Goal: Task Accomplishment & Management: Complete application form

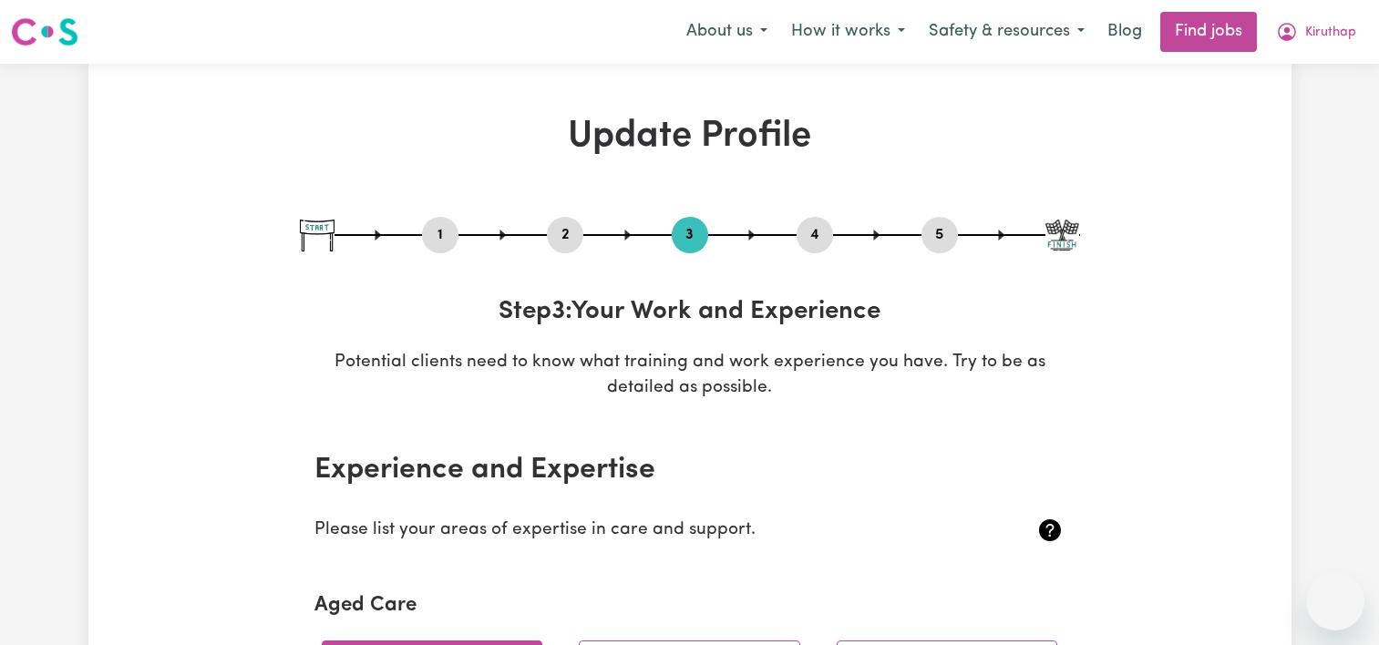
select select "2022"
select select "Certificate III (Individual Support)"
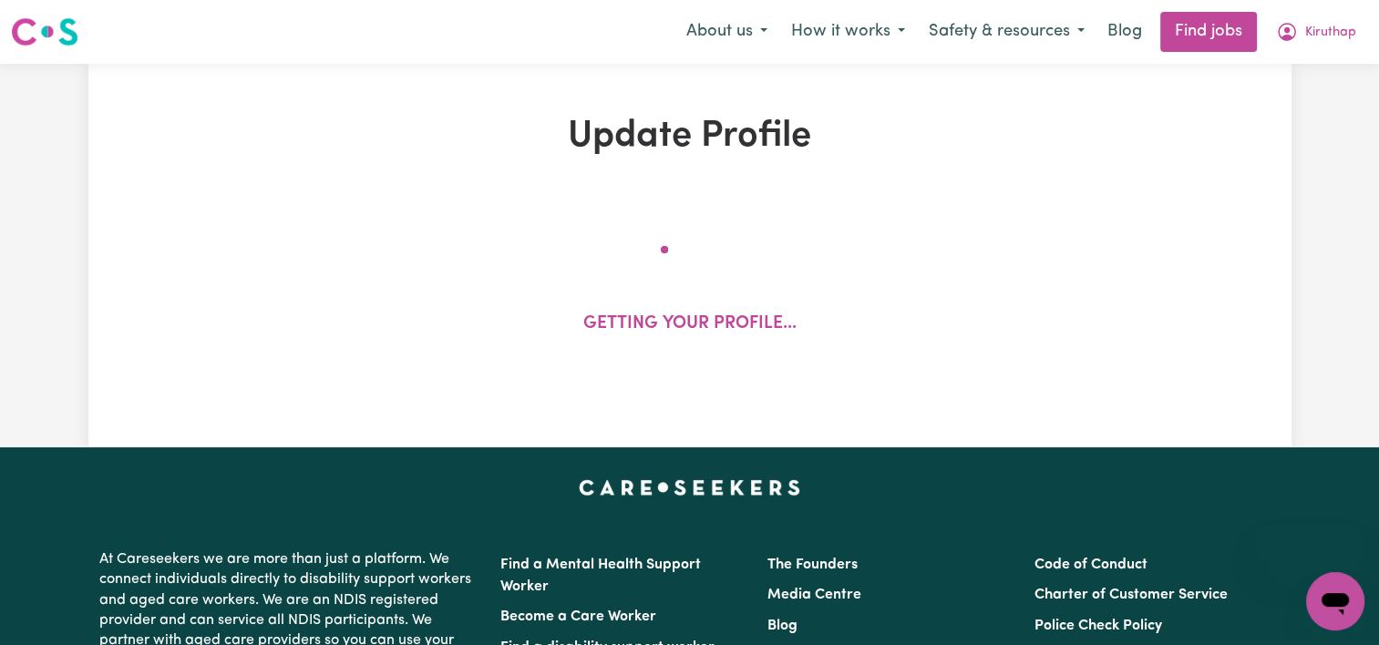
select select "2022"
select select "Certificate III (Individual Support)"
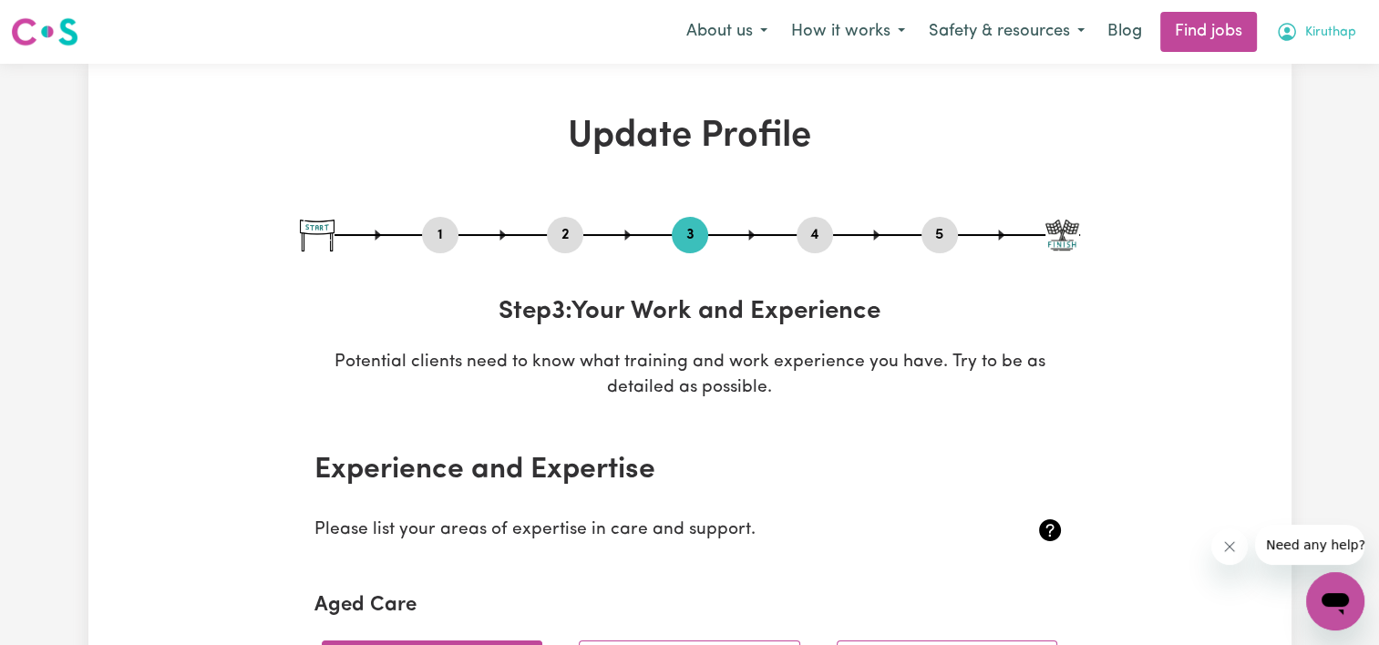
click at [1341, 36] on span "Kiruthap" at bounding box center [1330, 33] width 51 height 20
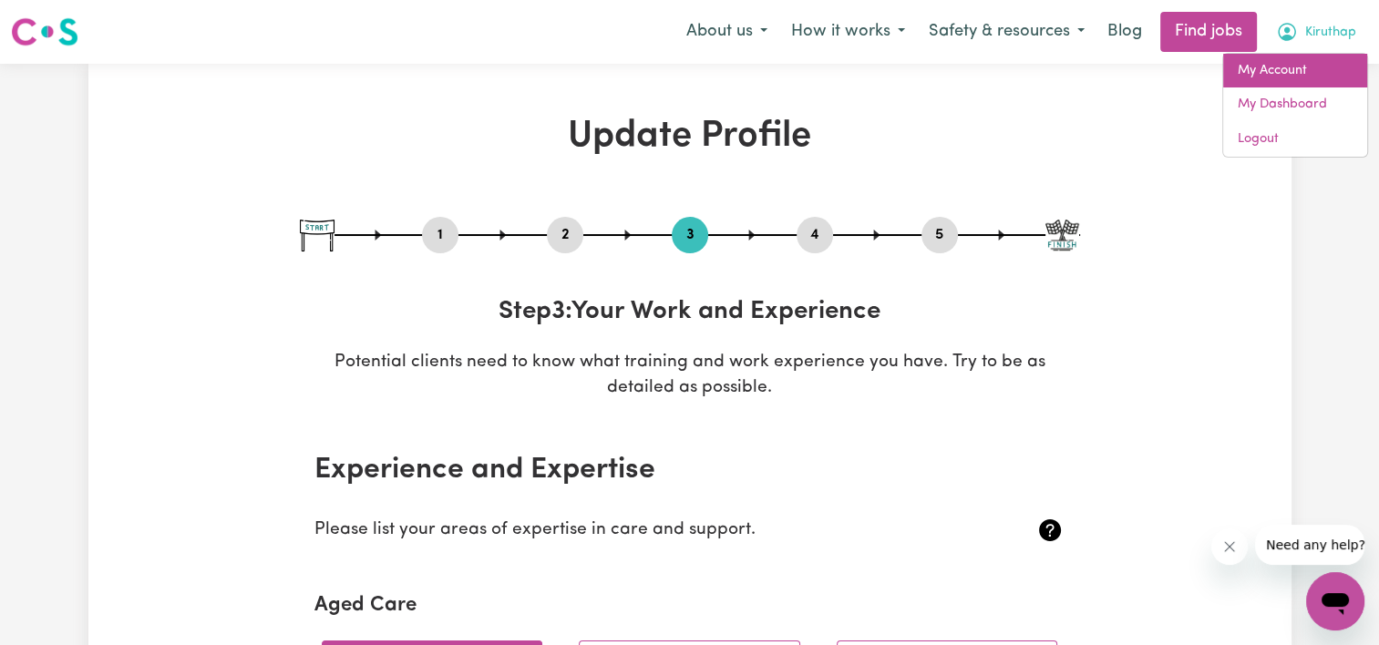
click at [1301, 65] on link "My Account" at bounding box center [1295, 71] width 144 height 35
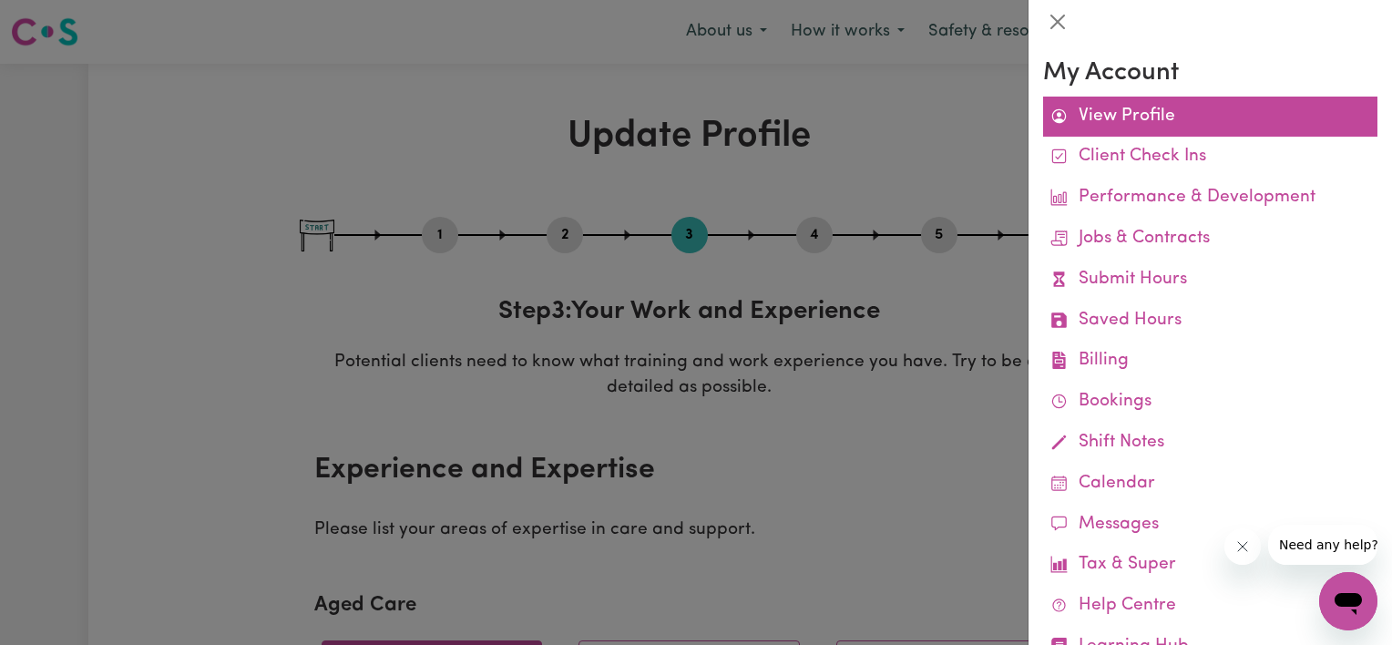
click at [1139, 108] on link "View Profile" at bounding box center [1210, 117] width 334 height 41
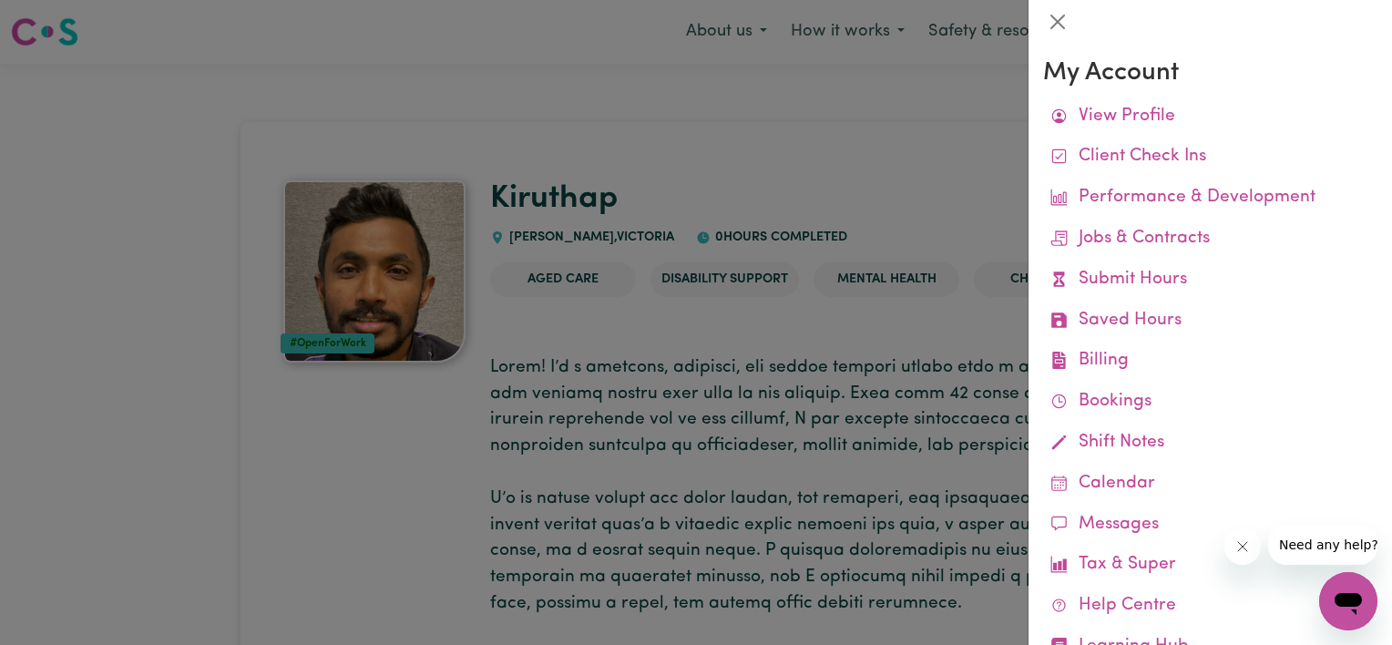
click at [827, 150] on div at bounding box center [696, 322] width 1392 height 645
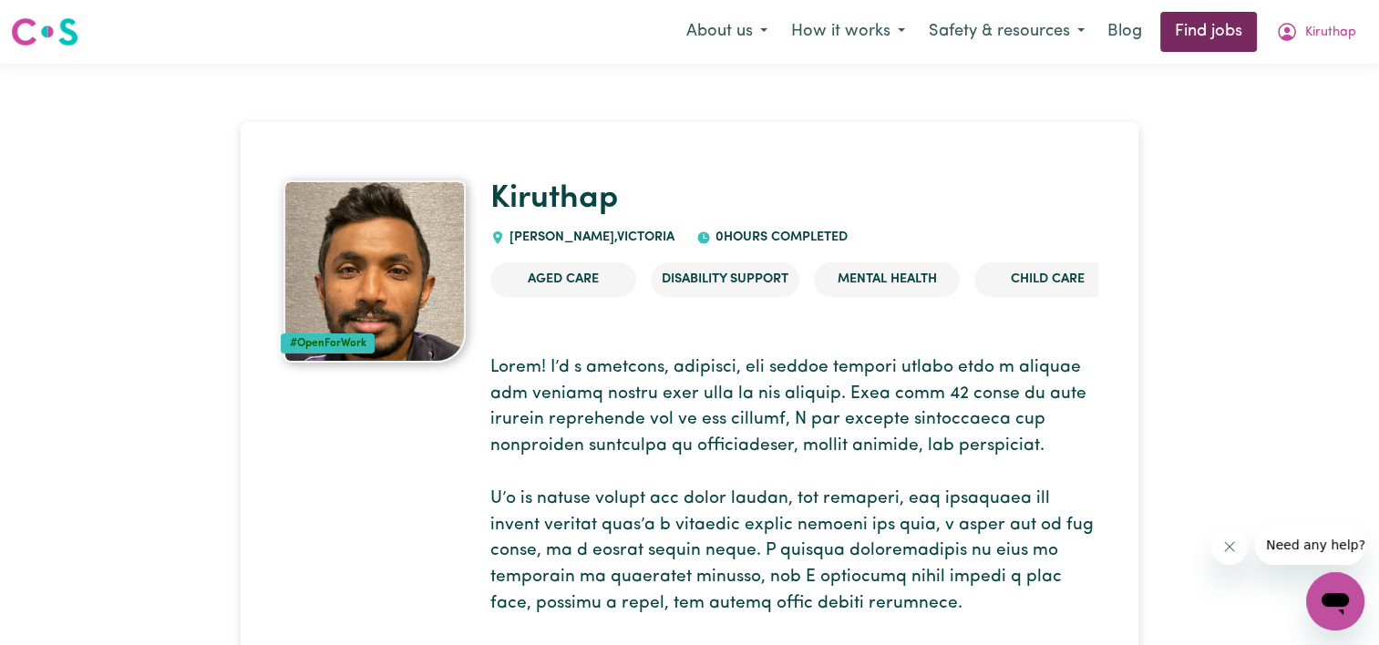
click at [1193, 39] on link "Find jobs" at bounding box center [1208, 32] width 97 height 40
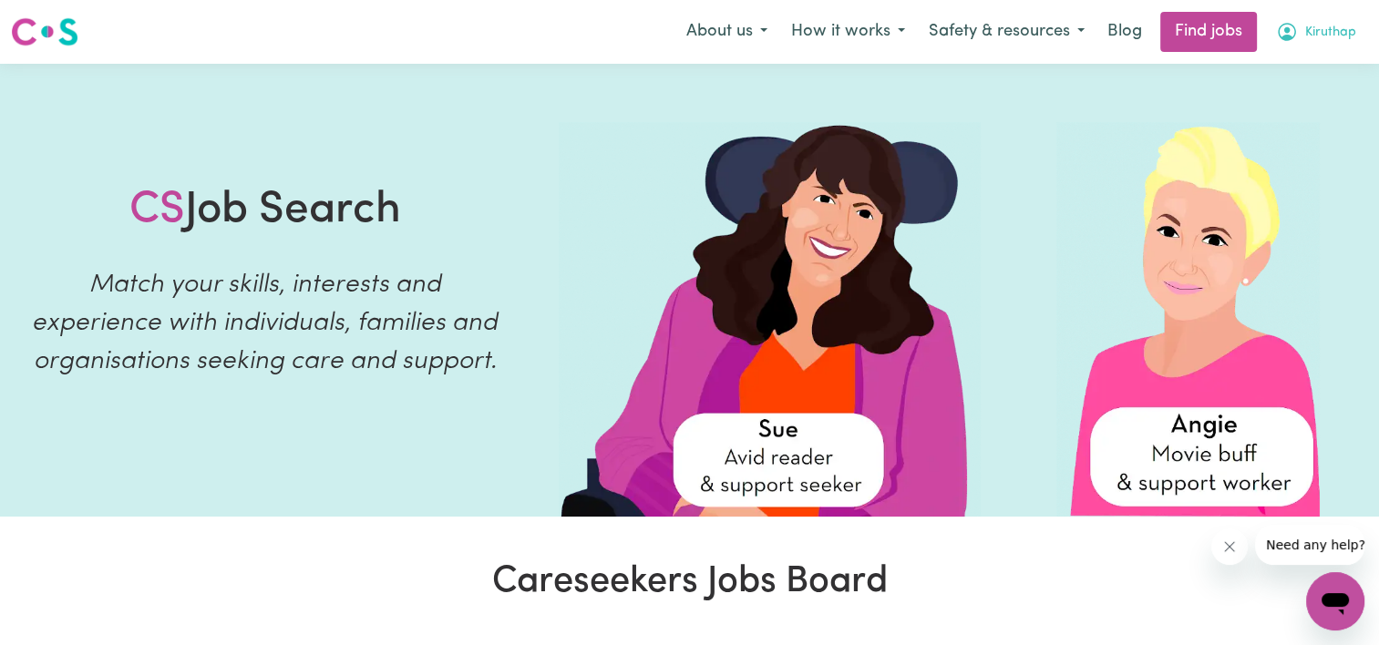
click at [1348, 43] on button "Kiruthap" at bounding box center [1316, 32] width 104 height 38
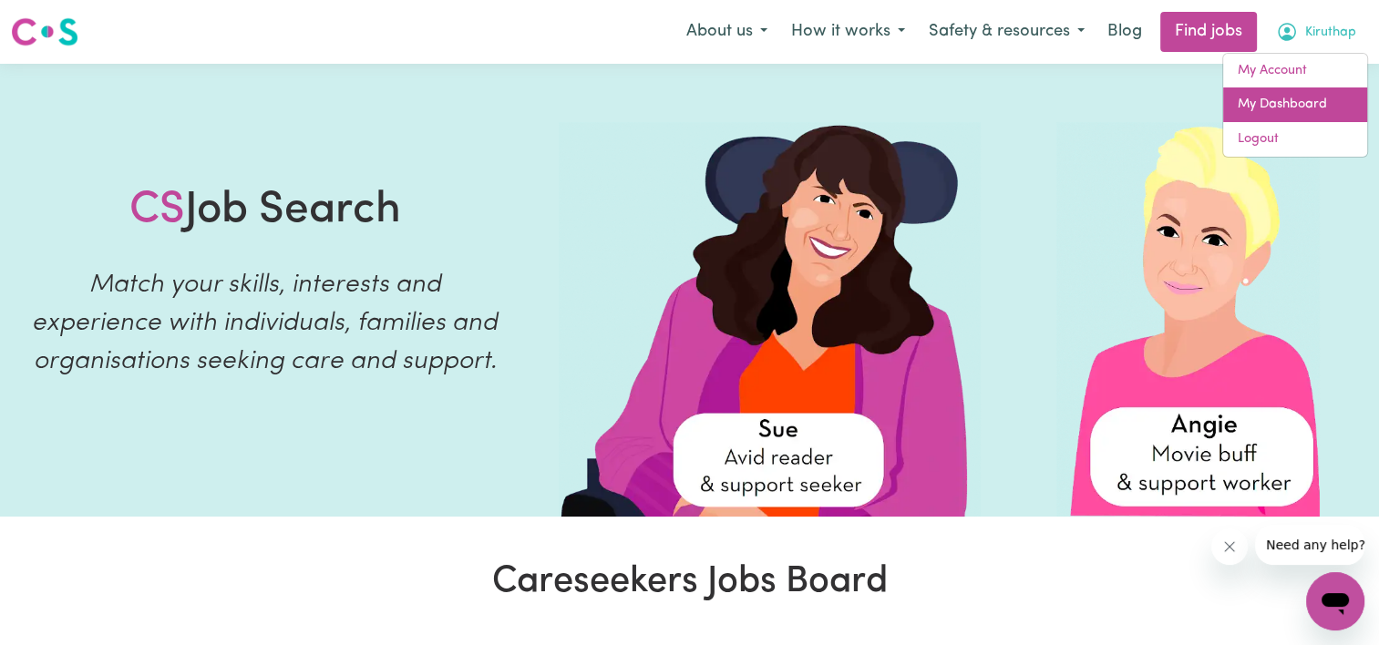
click at [1310, 107] on link "My Dashboard" at bounding box center [1295, 104] width 144 height 35
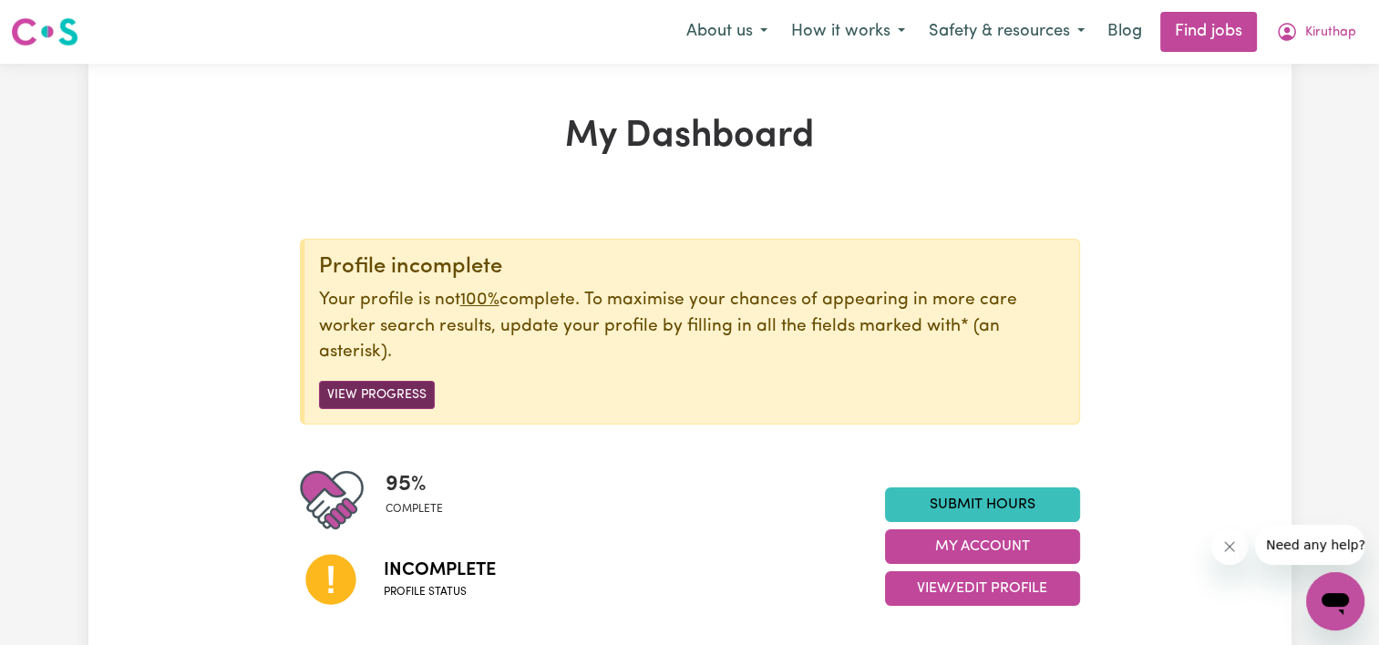
click at [386, 393] on button "View Progress" at bounding box center [377, 395] width 116 height 28
click at [370, 394] on button "View Progress" at bounding box center [377, 395] width 116 height 28
click at [382, 399] on button "View Progress" at bounding box center [377, 395] width 116 height 28
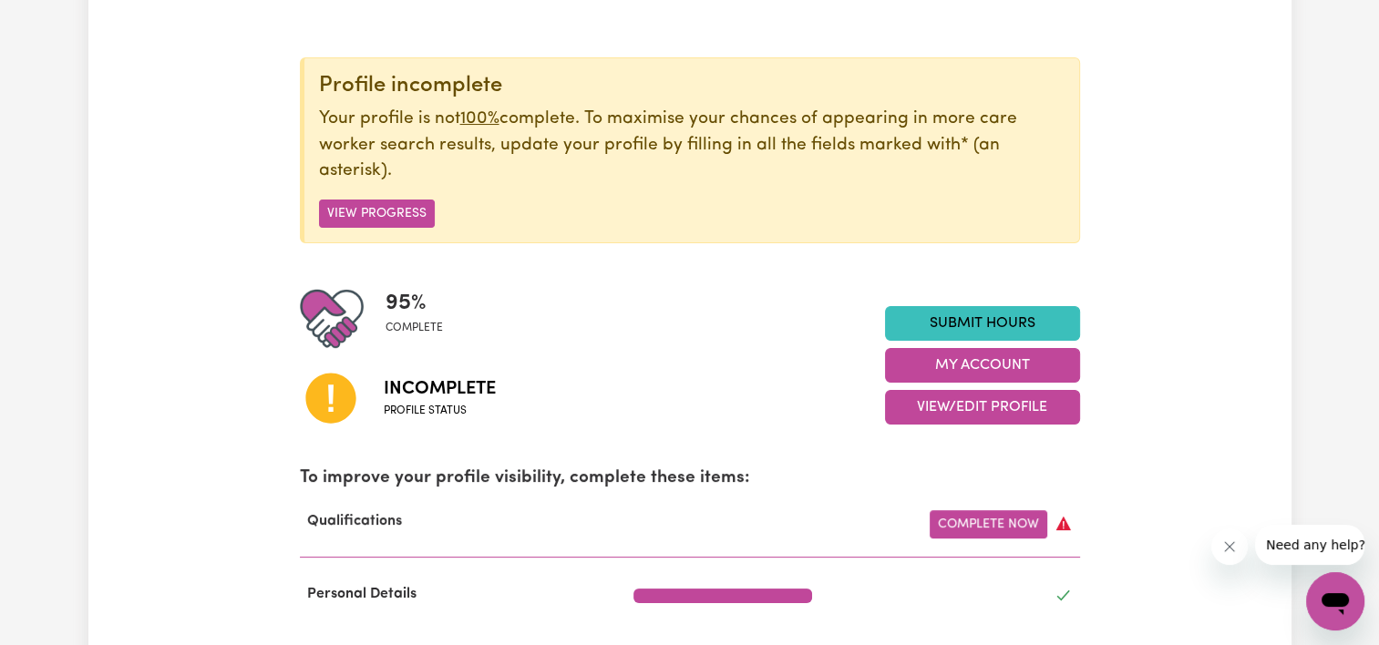
scroll to position [182, 0]
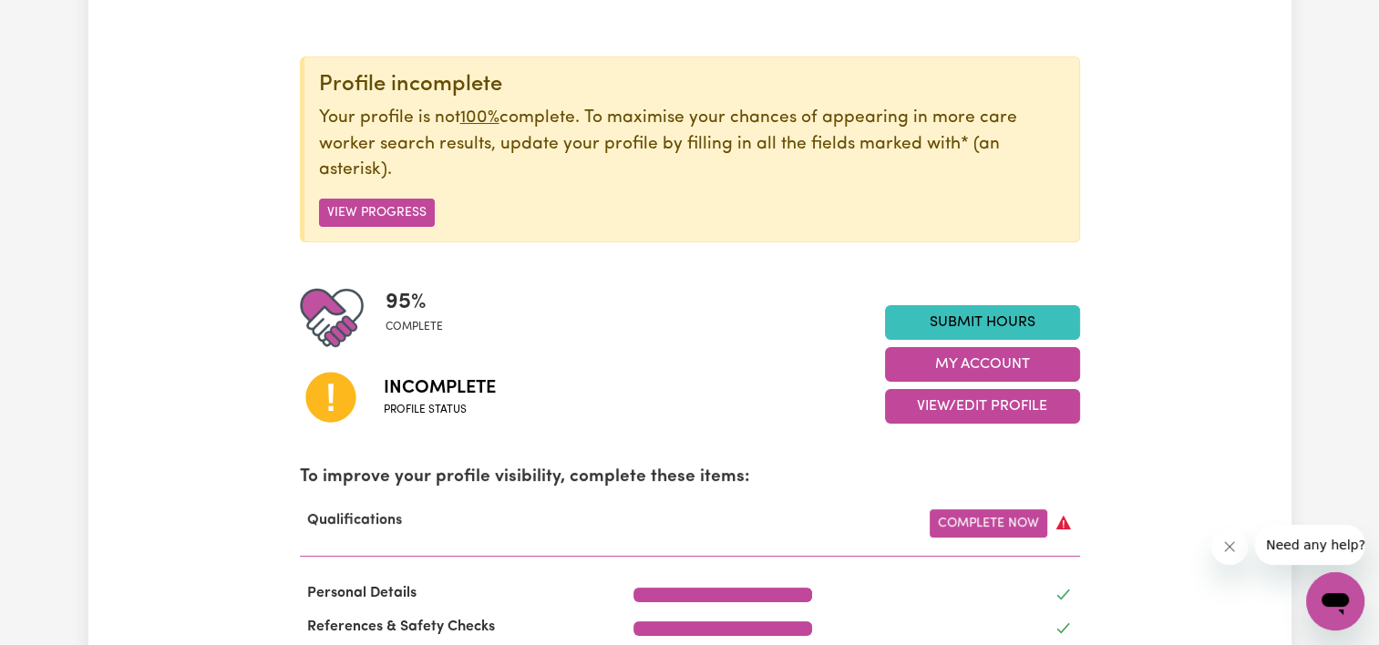
click at [379, 313] on div at bounding box center [343, 318] width 86 height 64
click at [409, 331] on span "complete" at bounding box center [413, 327] width 57 height 16
click at [401, 315] on span "95 %" at bounding box center [413, 302] width 57 height 33
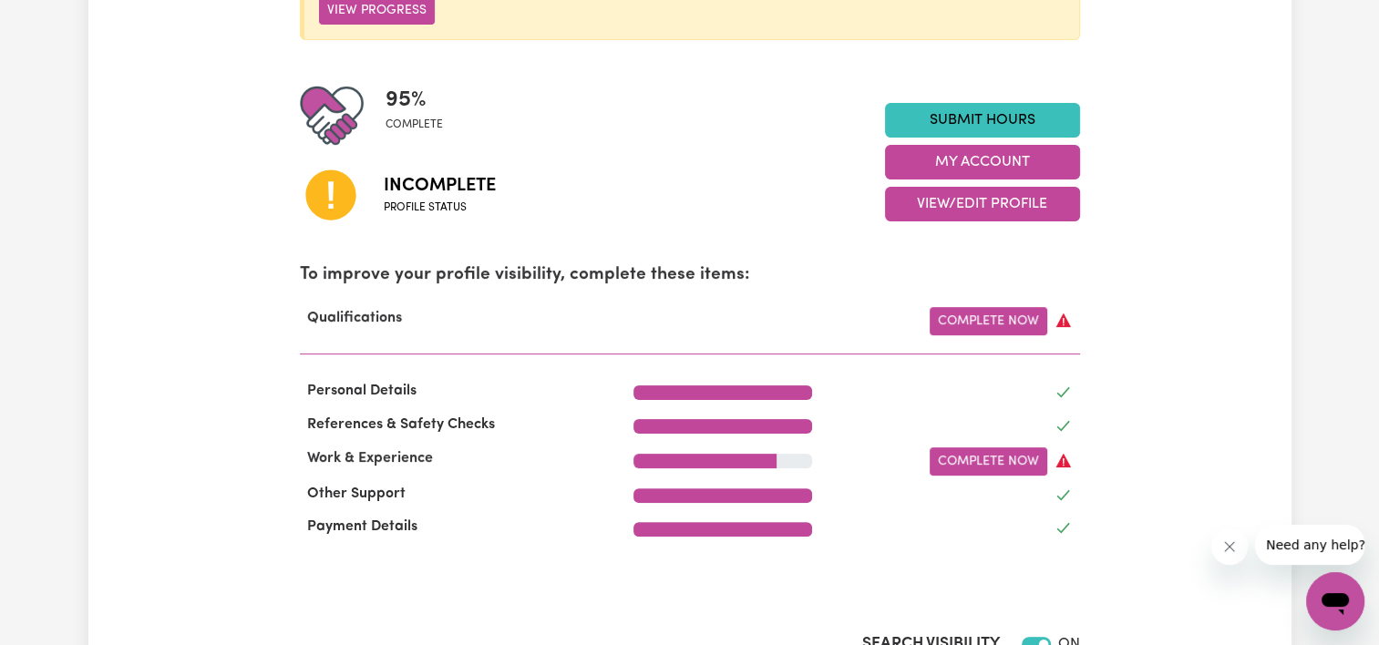
scroll to position [273, 0]
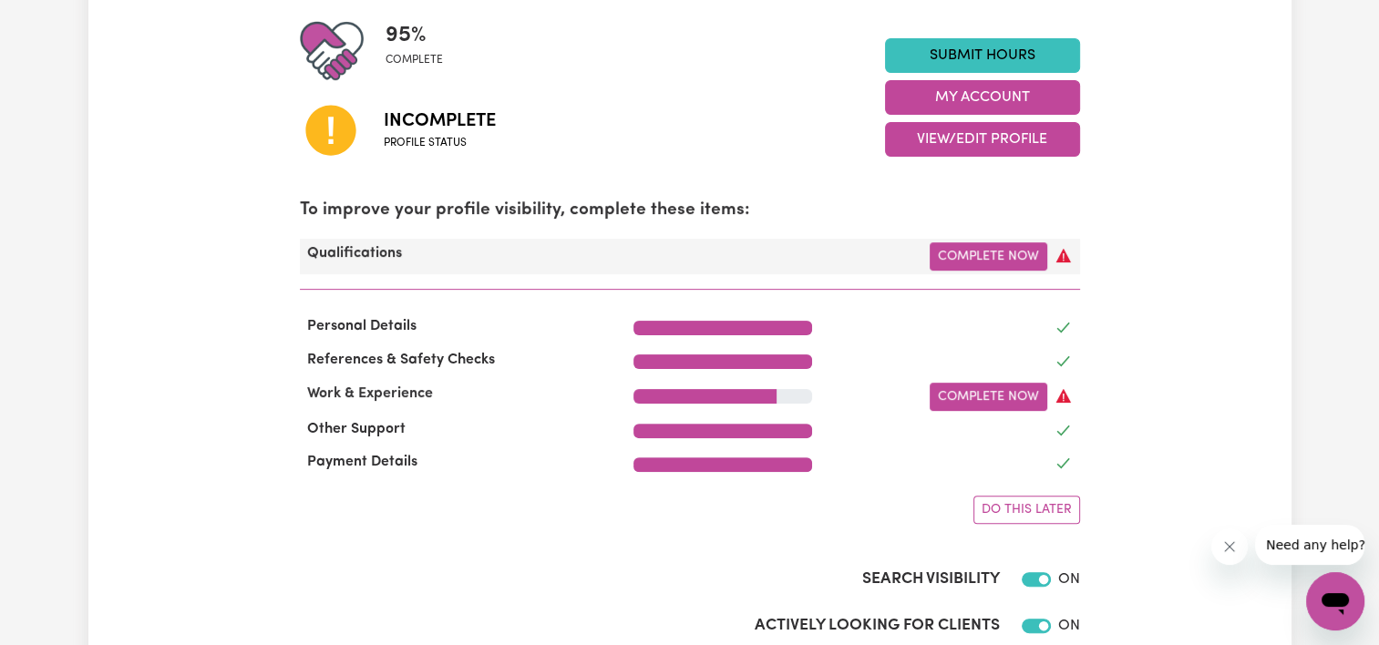
scroll to position [547, 0]
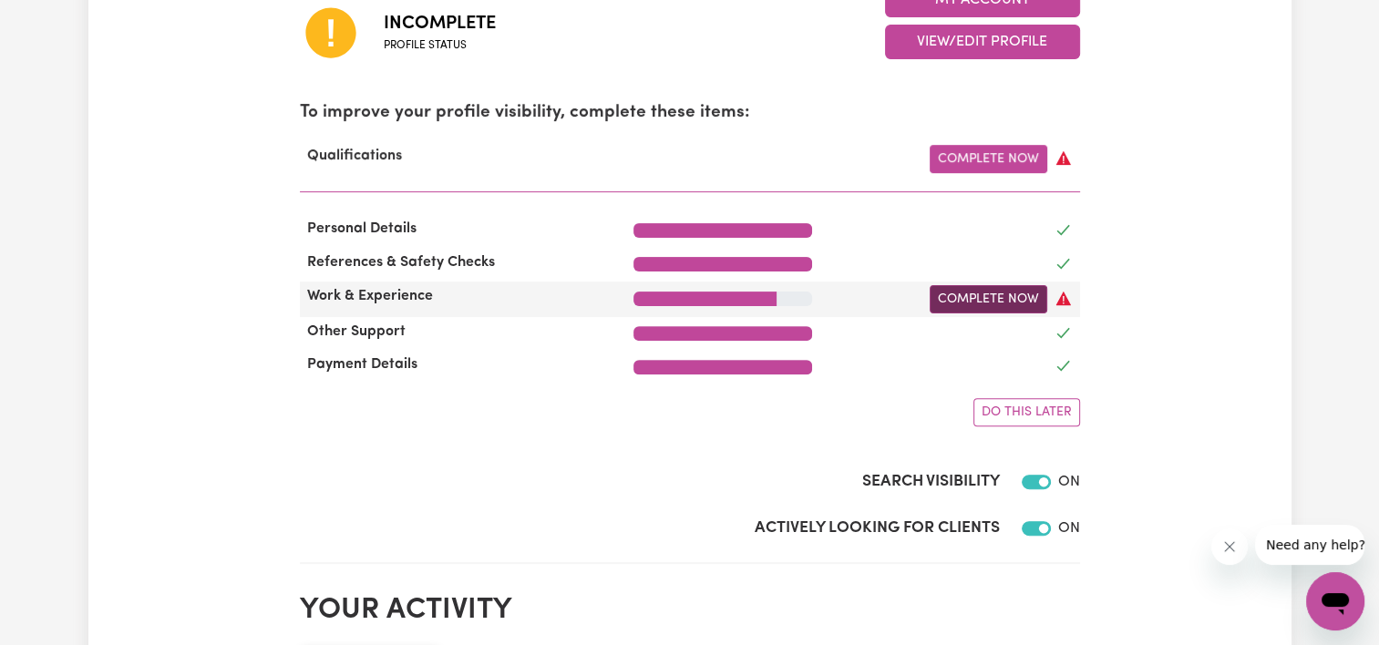
click at [955, 297] on link "Complete Now" at bounding box center [988, 299] width 118 height 28
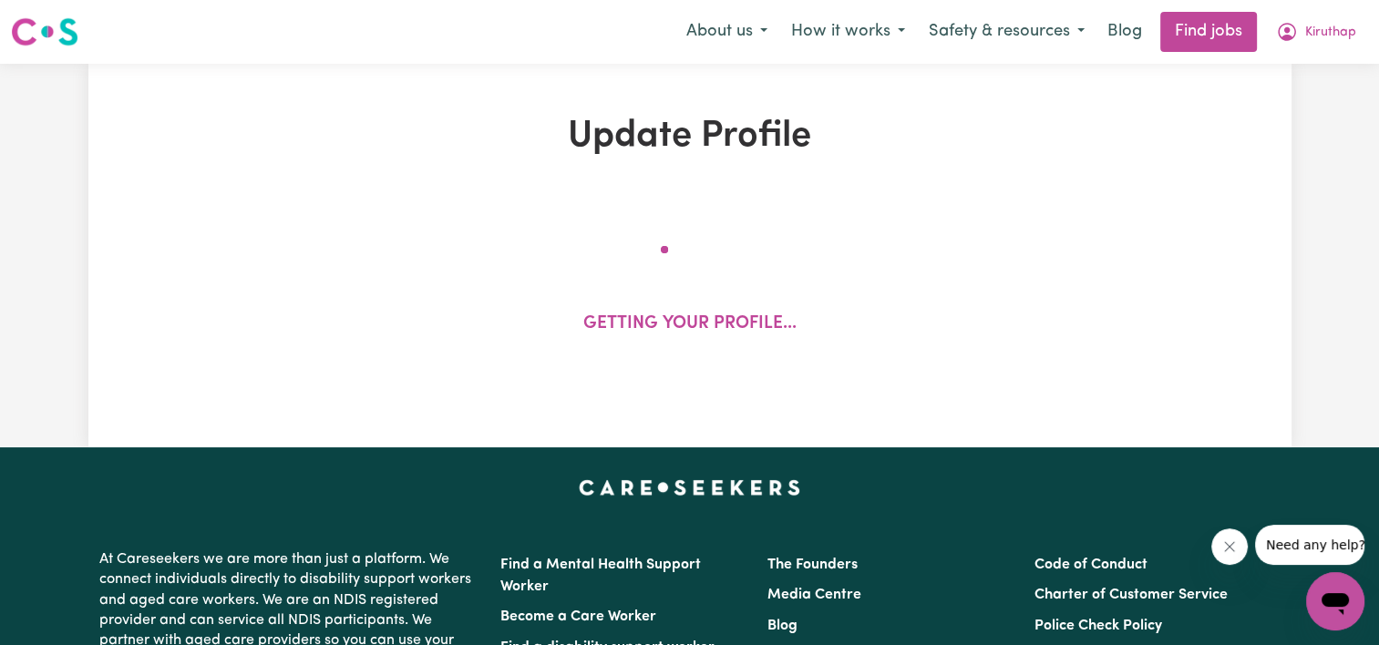
select select "2022"
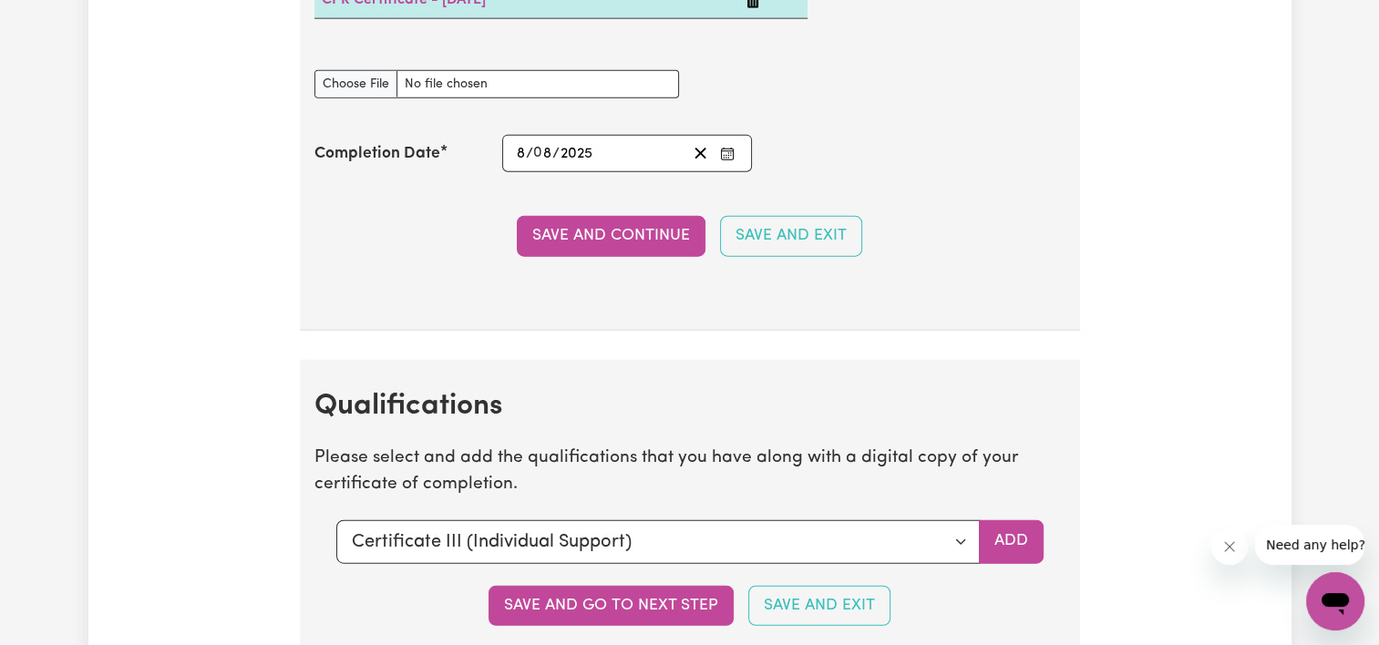
scroll to position [4374, 0]
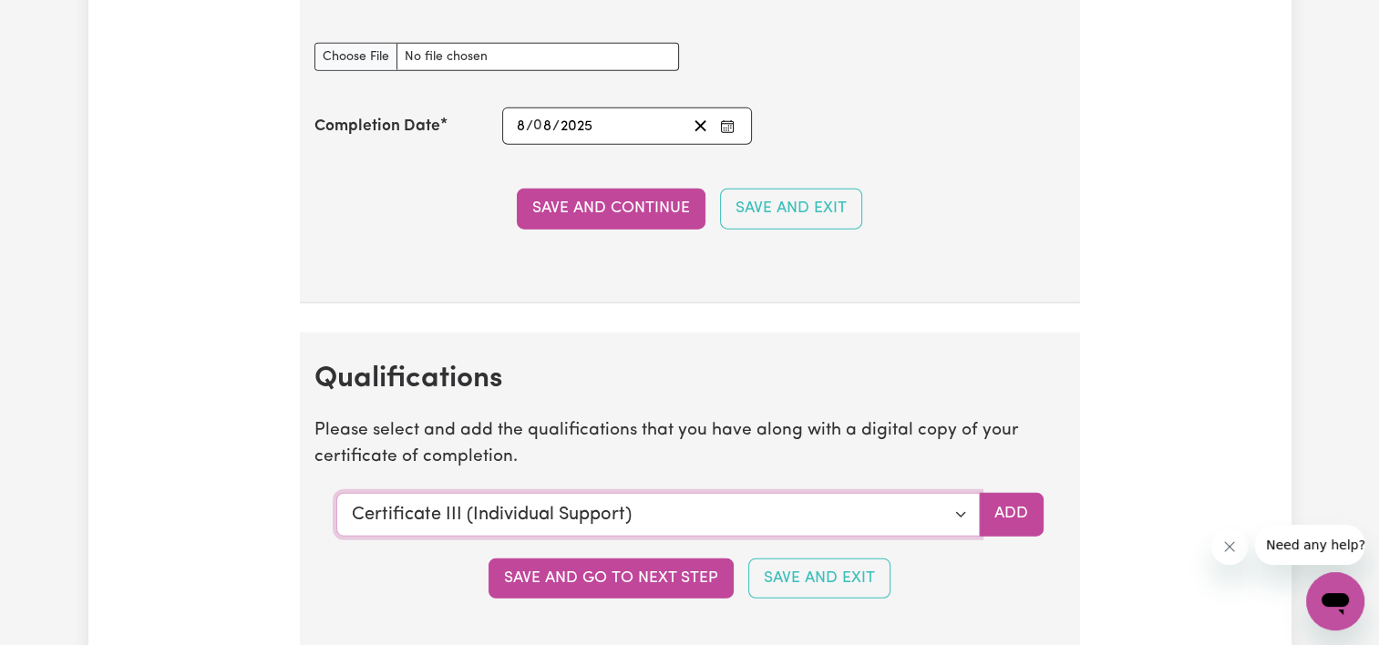
click at [954, 503] on select "Select a qualification to add... Certificate III (Individual Support) Certifica…" at bounding box center [657, 515] width 643 height 44
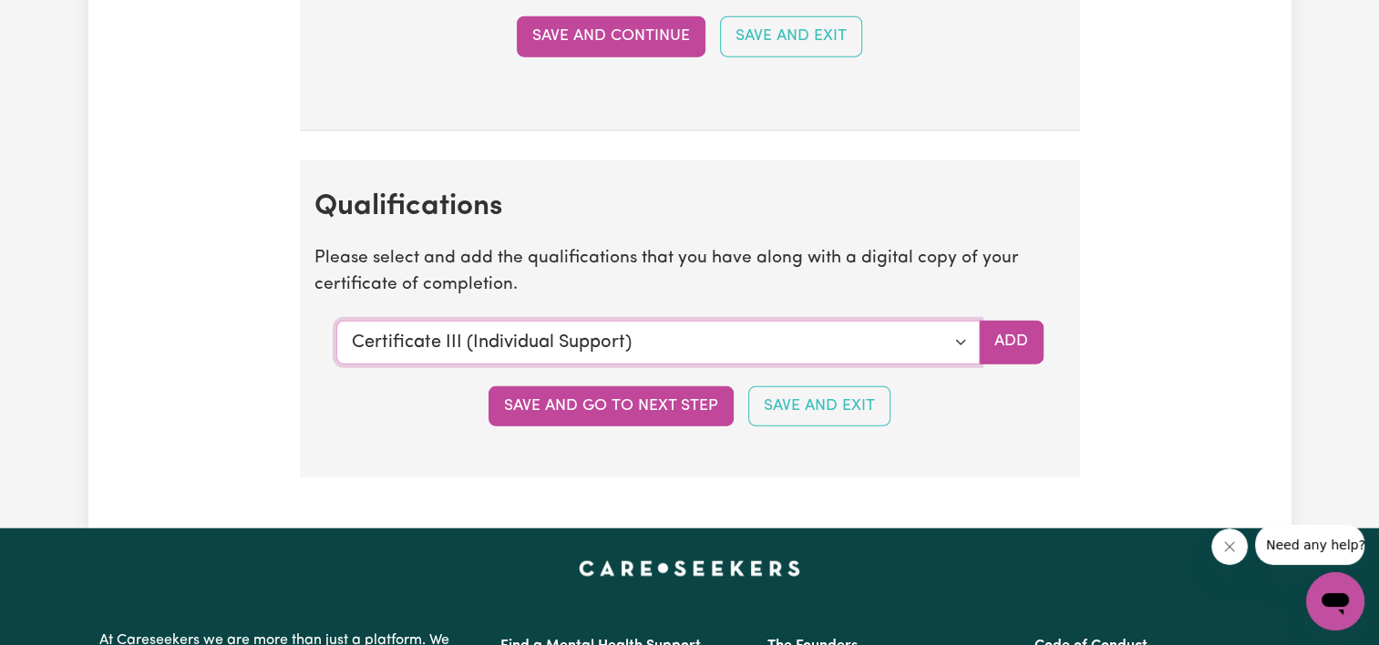
scroll to position [4556, 0]
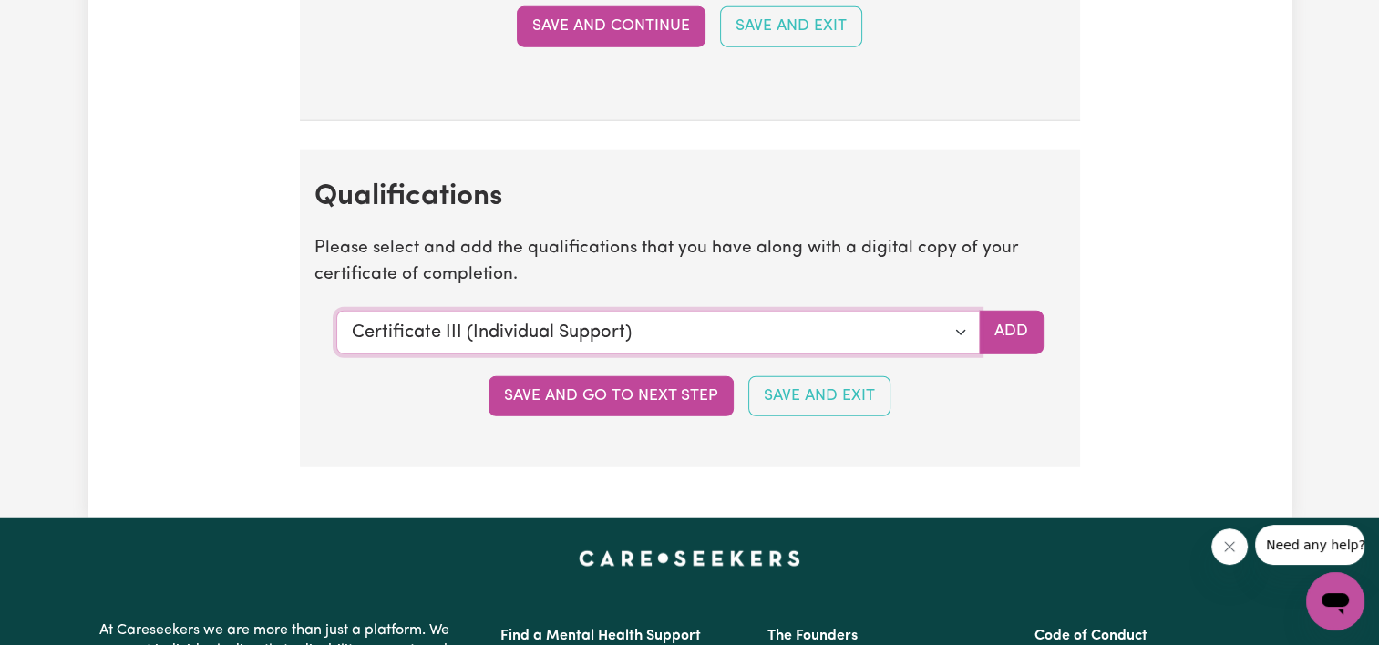
click at [966, 326] on select "Select a qualification to add... Certificate III (Individual Support) Certifica…" at bounding box center [657, 333] width 643 height 44
select select "CPR Course [HLTAID009-12]"
click at [336, 311] on select "Select a qualification to add... Certificate III (Individual Support) Certifica…" at bounding box center [657, 333] width 643 height 44
click at [1024, 325] on button "Add" at bounding box center [1011, 333] width 65 height 44
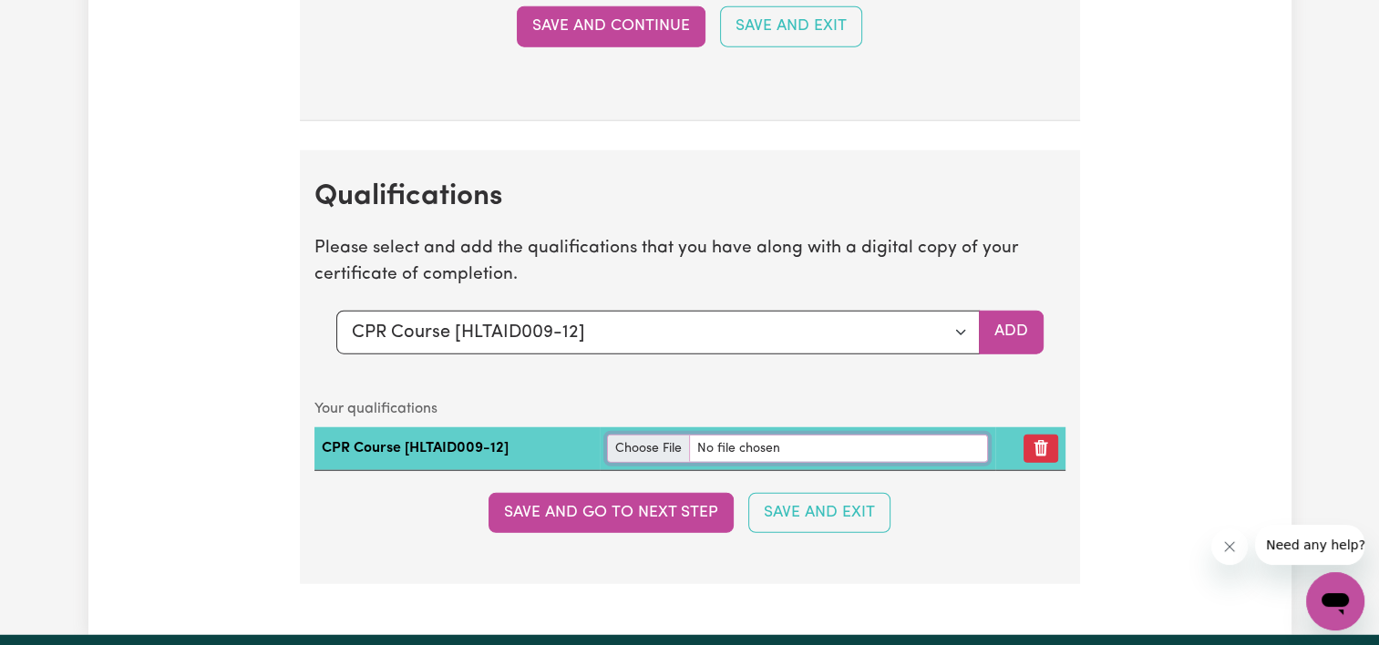
click at [646, 439] on input "file" at bounding box center [797, 449] width 381 height 28
type input "C:\fakepath\005056BAE0E41FE09E857C110933C6D5.pdf"
click at [1043, 441] on icon "Remove qualification" at bounding box center [1040, 449] width 14 height 16
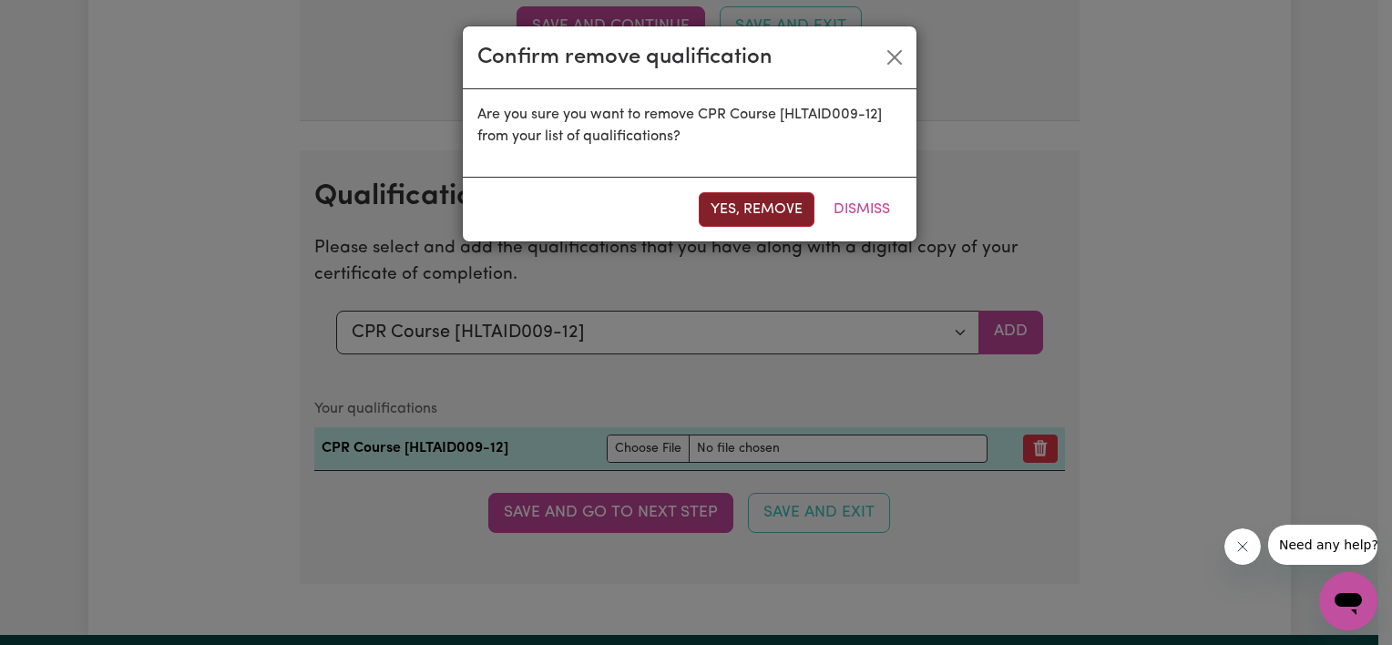
click at [766, 215] on button "Yes, remove" at bounding box center [757, 209] width 116 height 35
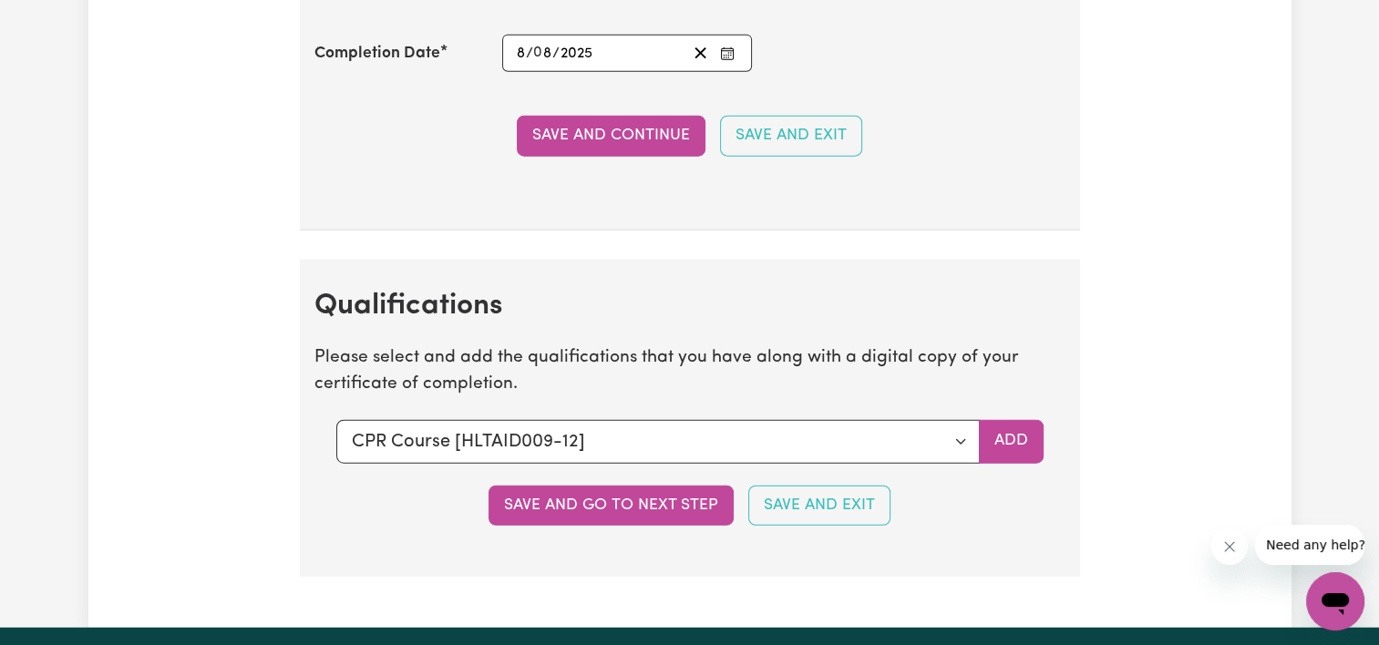
scroll to position [4465, 0]
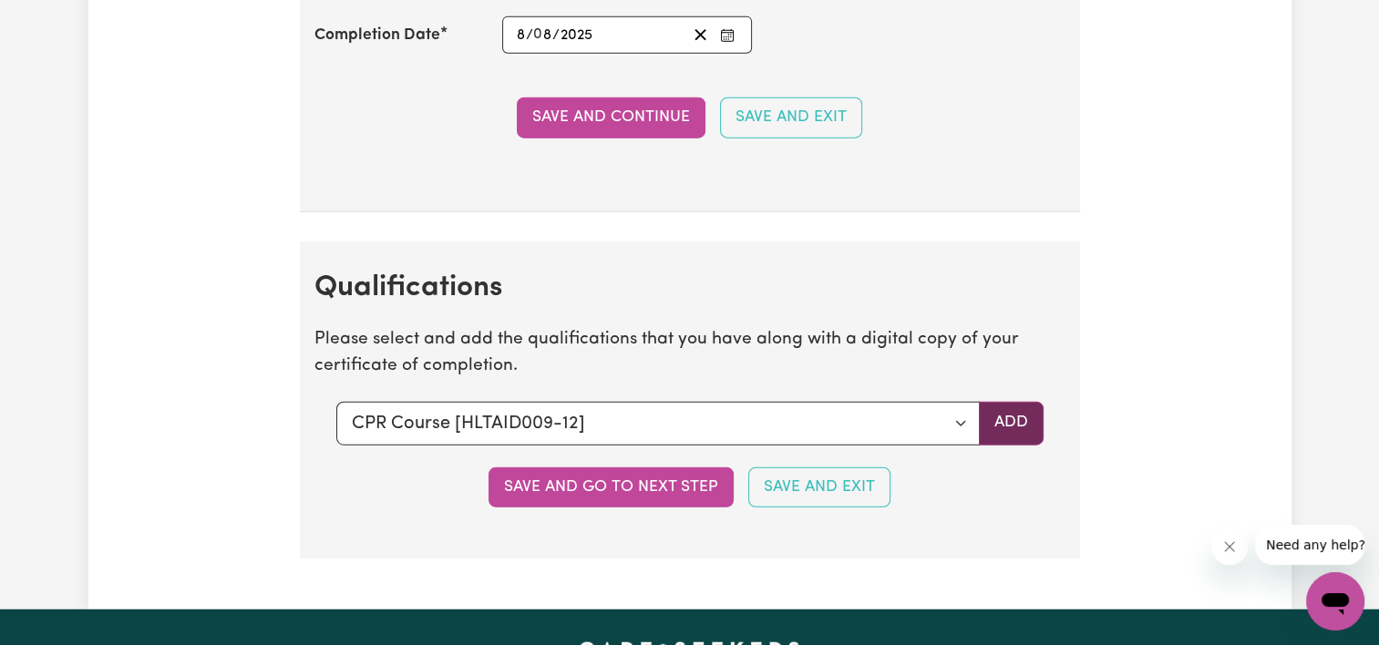
click at [1001, 420] on button "Add" at bounding box center [1011, 424] width 65 height 44
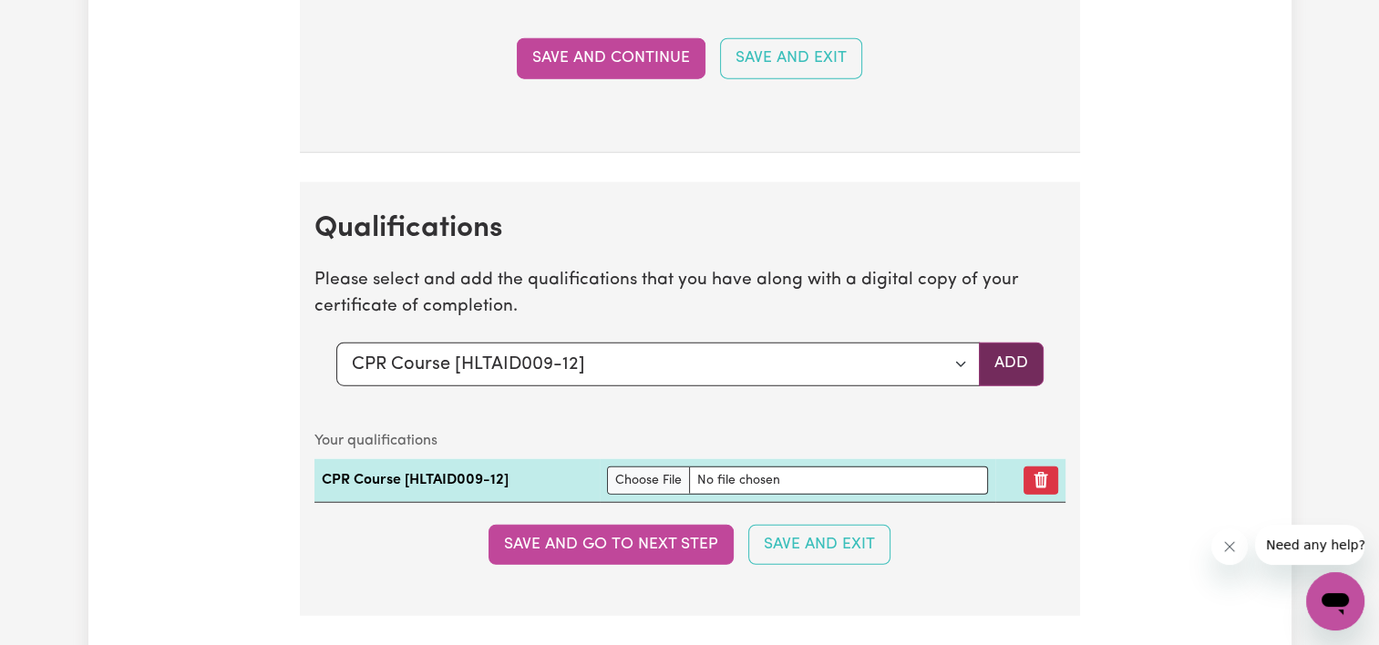
scroll to position [4556, 0]
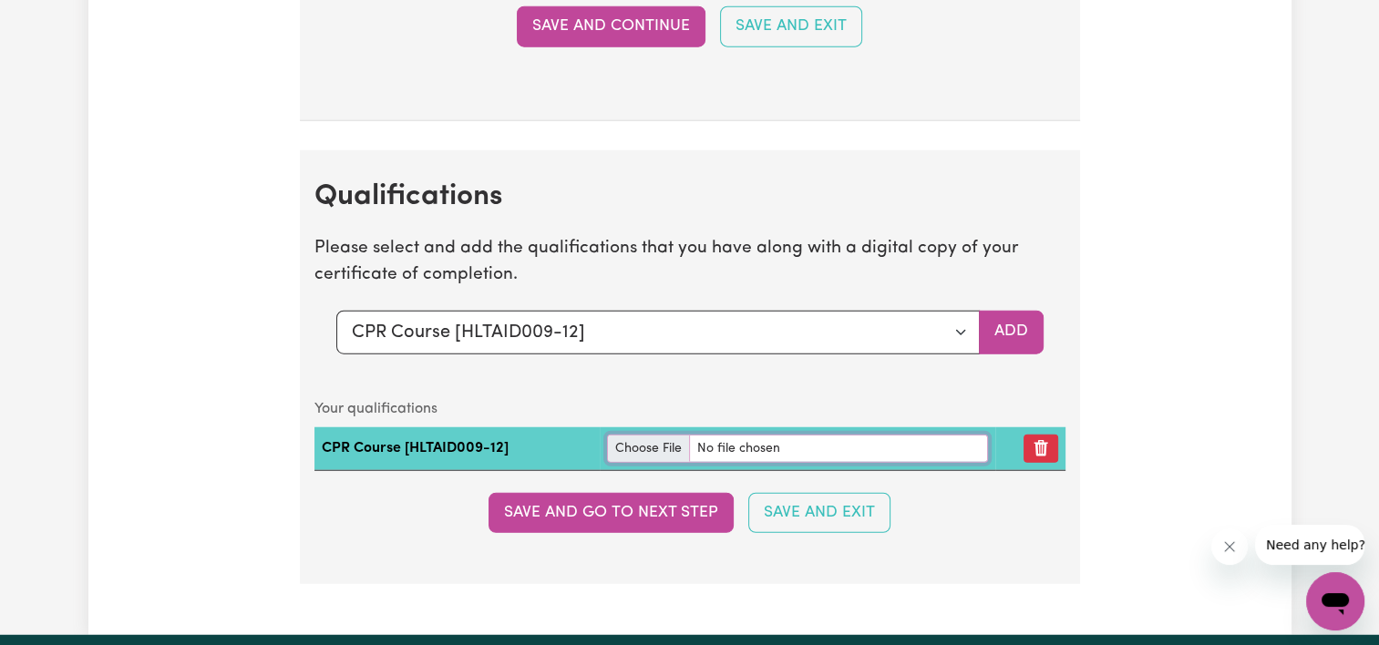
click at [641, 438] on input "file" at bounding box center [797, 449] width 381 height 28
type input "C:\fakepath\e09c7e63a683b8380910-Kiruthap_Mahalingam_HLTAID011___Provide_First_…"
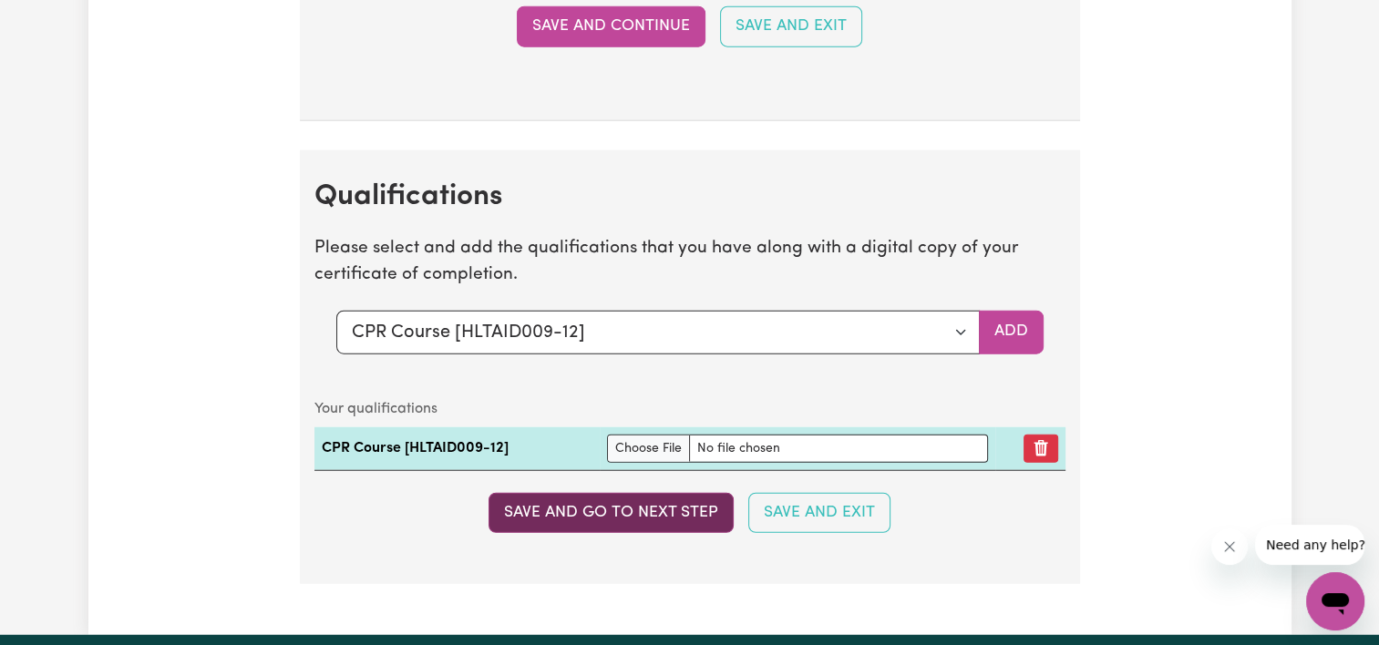
click at [632, 504] on button "Save and go to next step" at bounding box center [610, 513] width 245 height 40
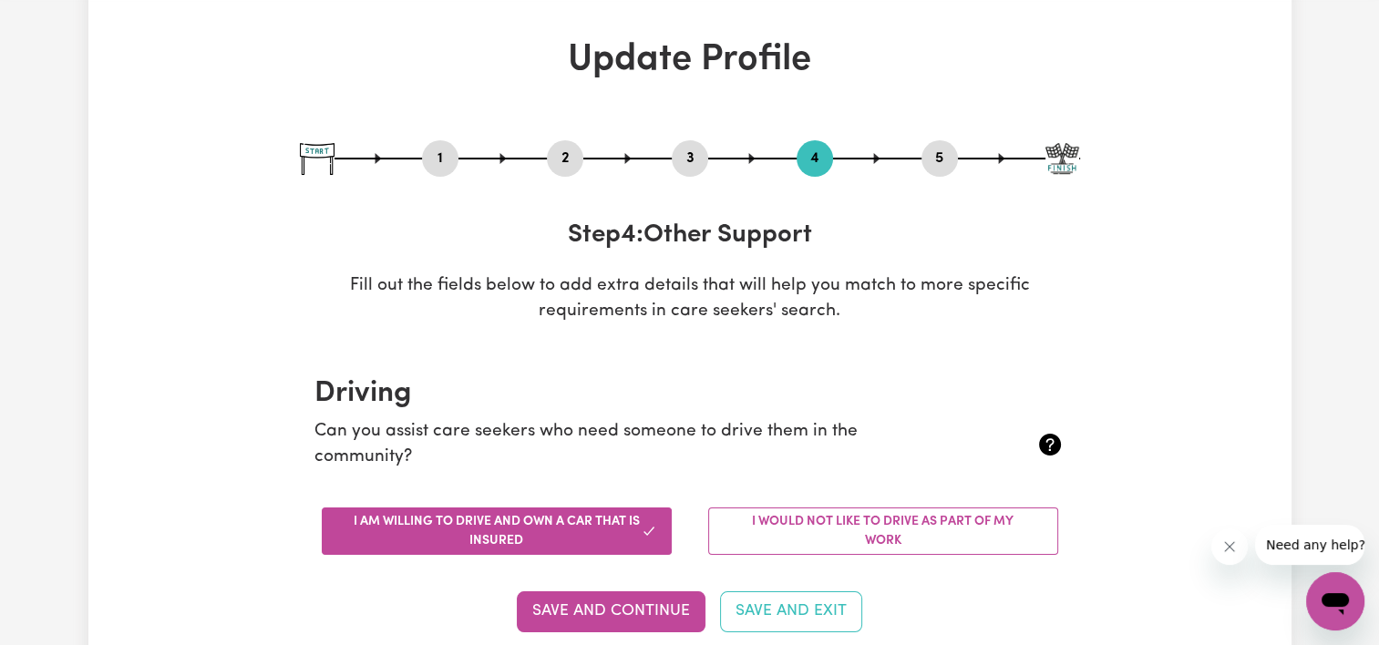
scroll to position [0, 0]
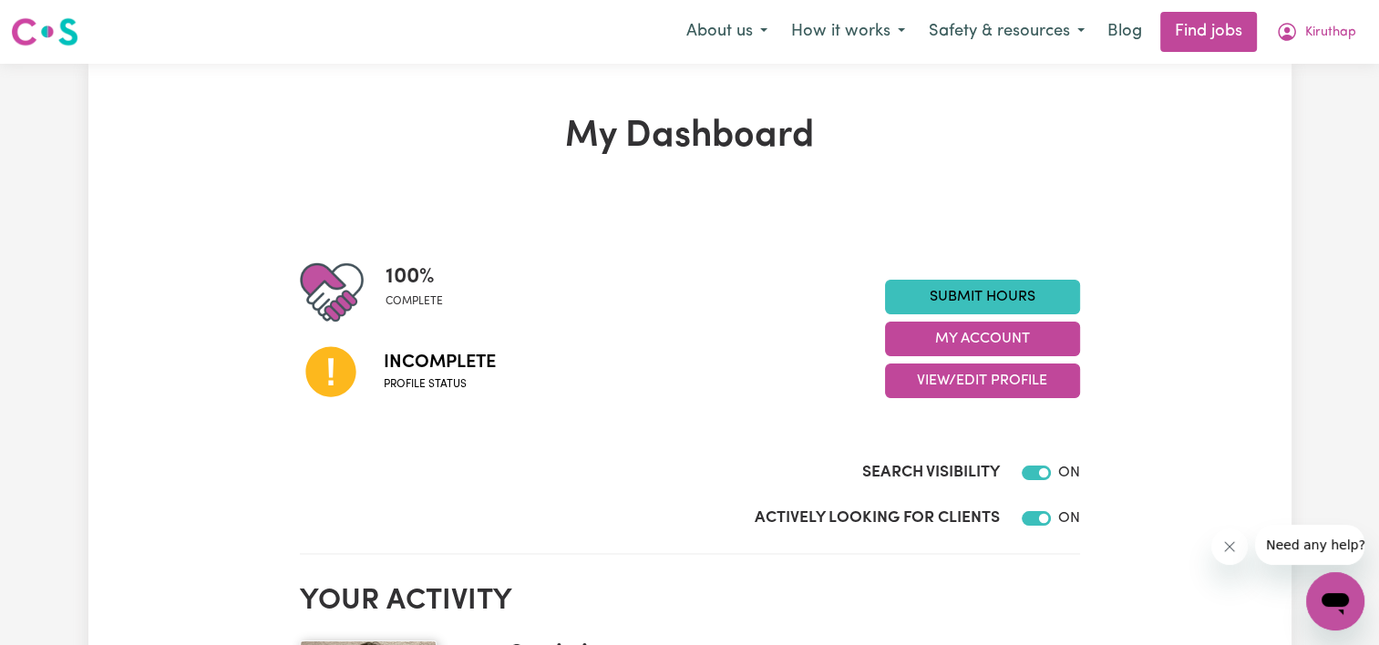
click at [358, 273] on img at bounding box center [332, 293] width 64 height 64
click at [973, 332] on button "My Account" at bounding box center [982, 339] width 195 height 35
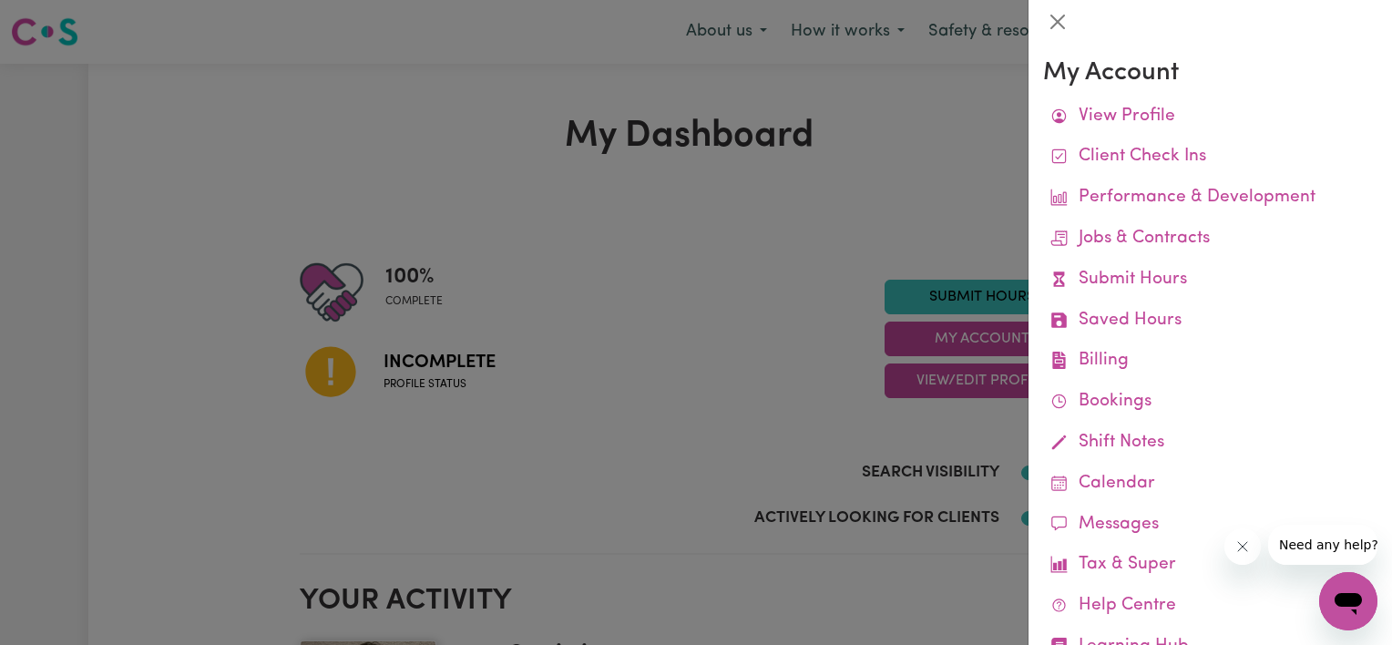
drag, startPoint x: 742, startPoint y: 176, endPoint x: 853, endPoint y: 282, distance: 154.0
click at [742, 177] on div at bounding box center [696, 322] width 1392 height 645
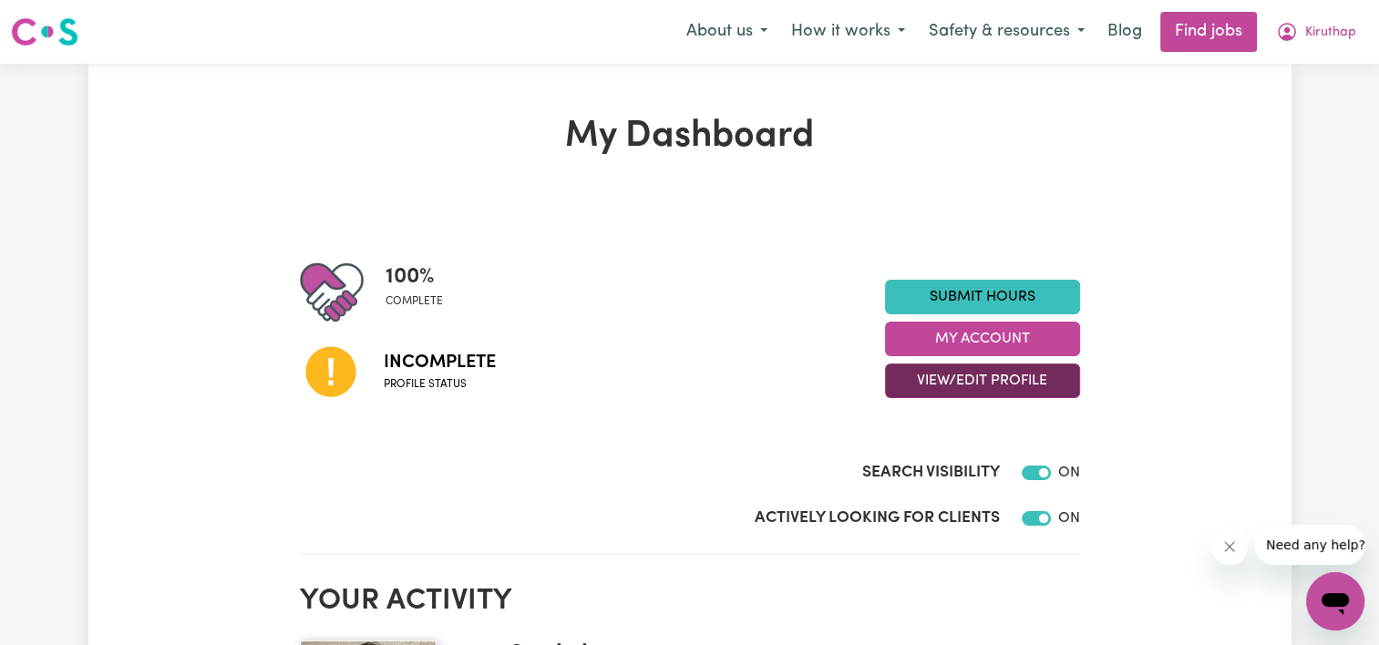
click at [921, 372] on button "View/Edit Profile" at bounding box center [982, 381] width 195 height 35
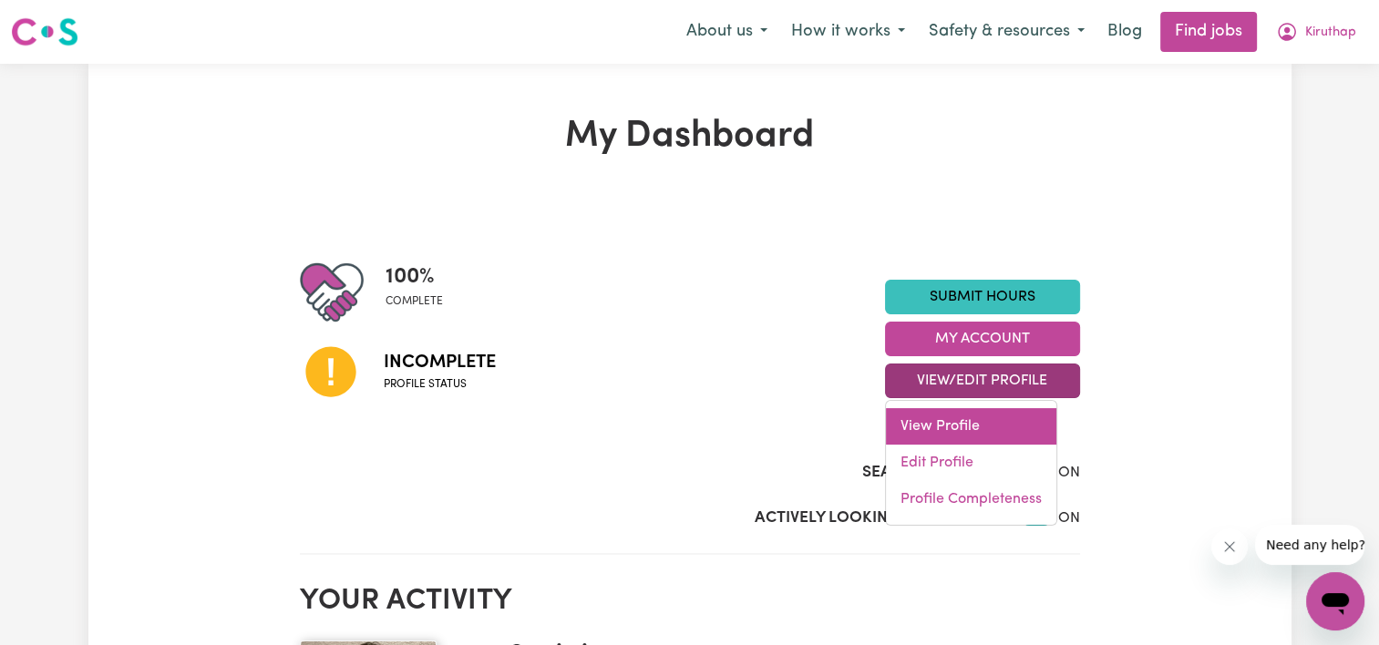
click at [934, 419] on link "View Profile" at bounding box center [971, 426] width 170 height 36
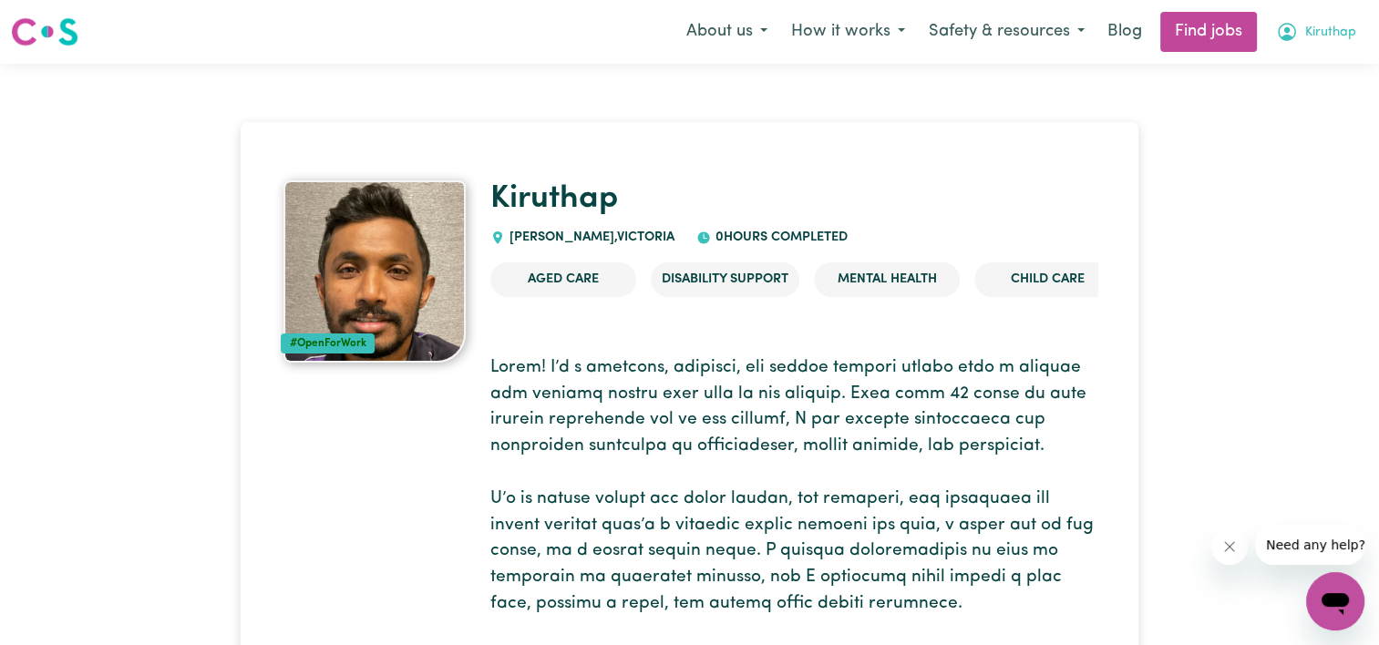
click at [1338, 39] on span "Kiruthap" at bounding box center [1330, 33] width 51 height 20
click at [1277, 104] on link "My Dashboard" at bounding box center [1295, 104] width 144 height 35
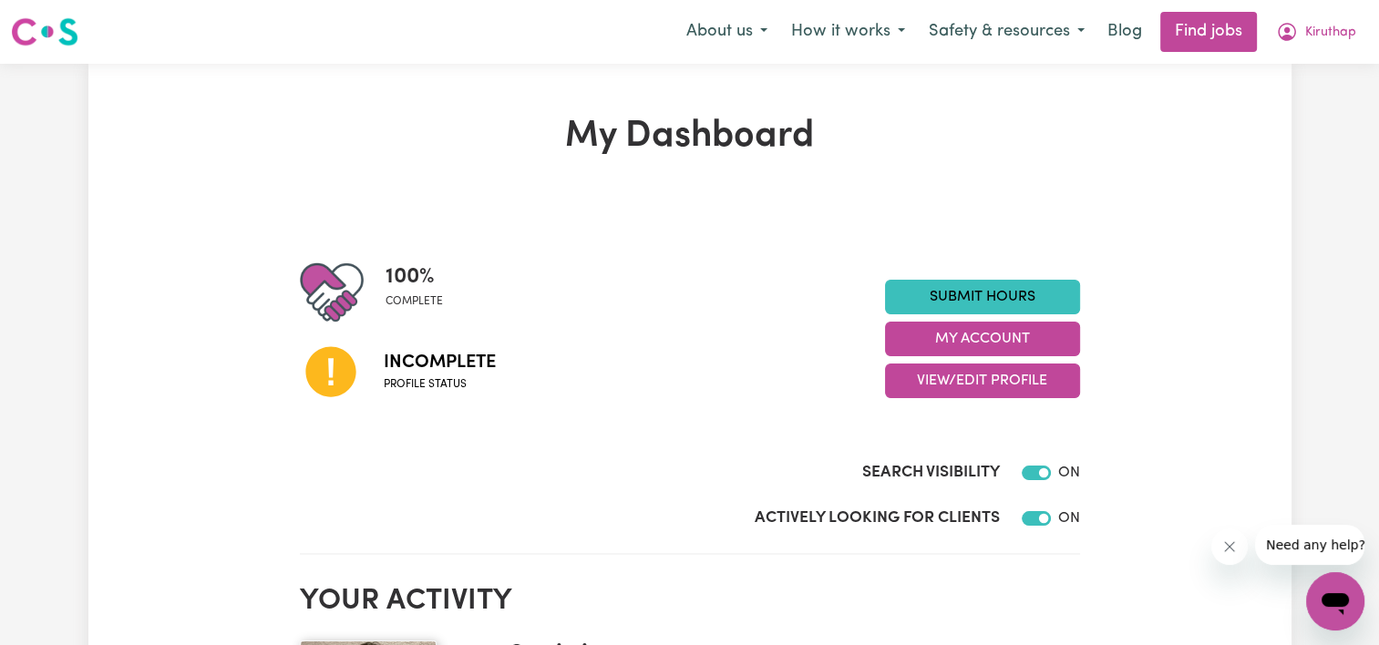
click at [507, 219] on section "100 % complete Incomplete Profile status Submit Hours My Account View/Edit Prof…" at bounding box center [690, 378] width 780 height 353
drag, startPoint x: 514, startPoint y: 161, endPoint x: 663, endPoint y: 186, distance: 151.5
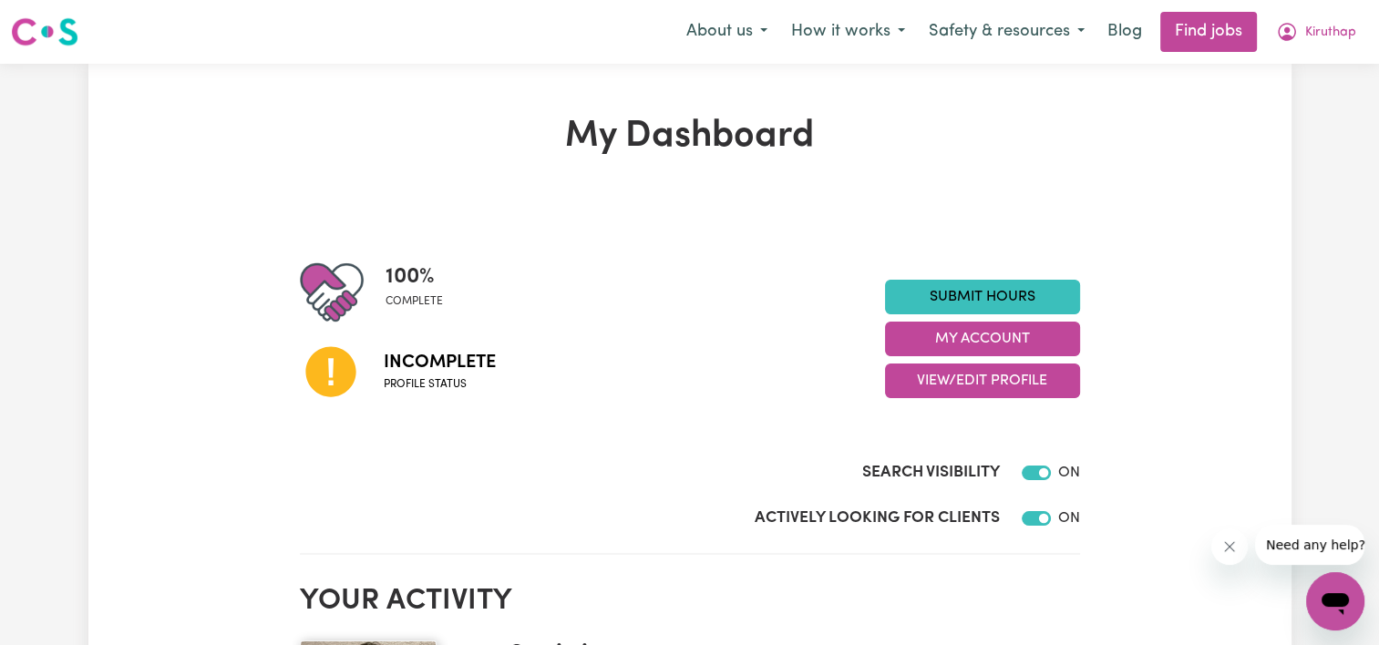
click at [981, 375] on button "View/Edit Profile" at bounding box center [982, 381] width 195 height 35
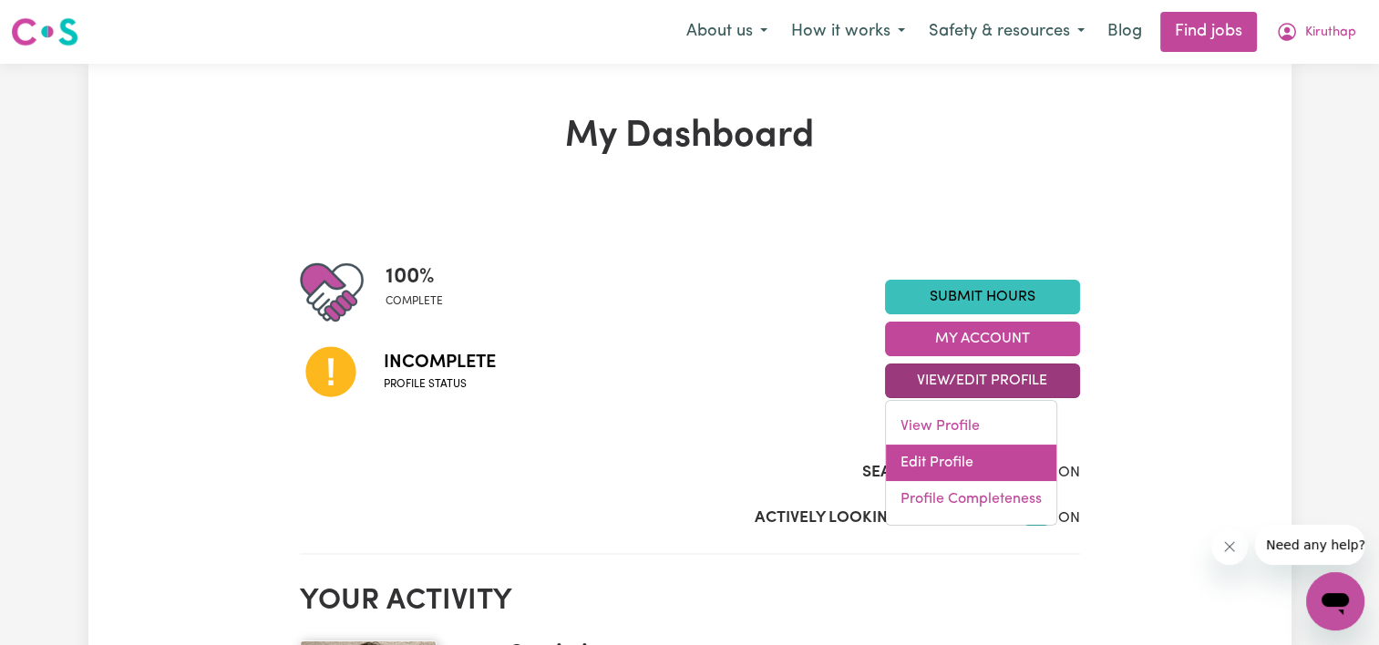
click at [951, 457] on link "Edit Profile" at bounding box center [971, 463] width 170 height 36
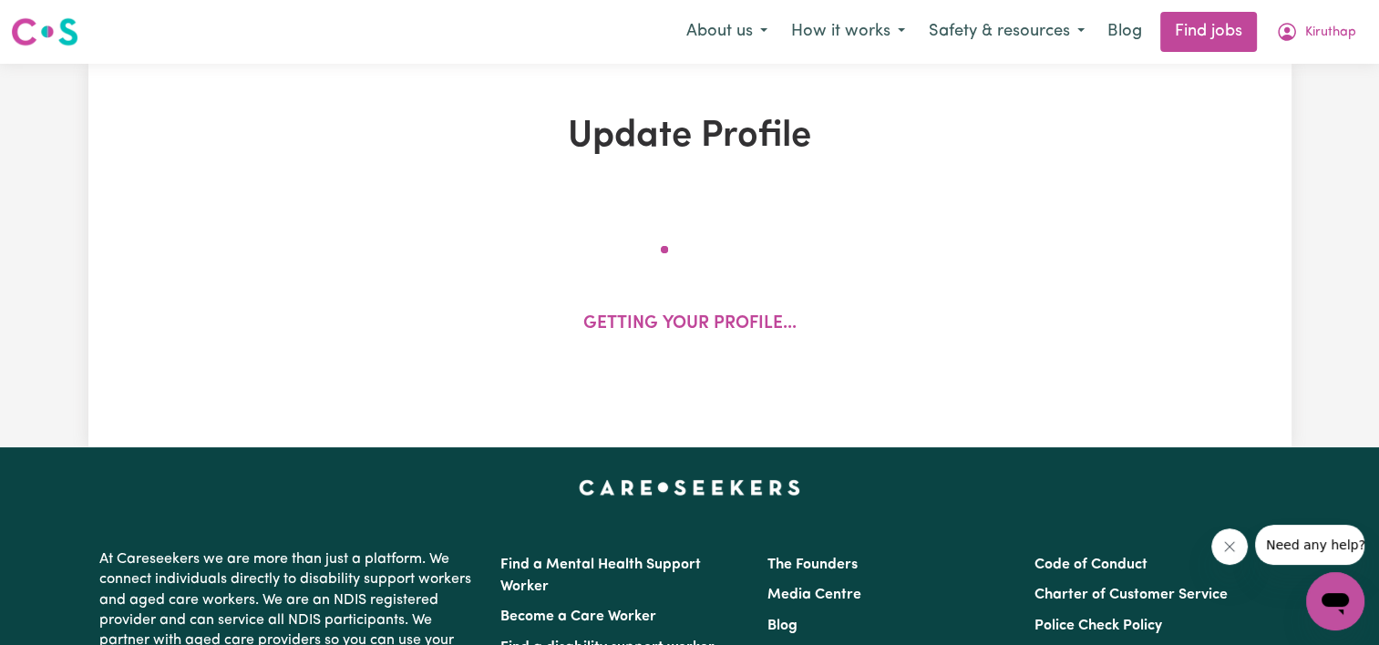
select select "[DEMOGRAPHIC_DATA]"
select select "[DEMOGRAPHIC_DATA] Citizen"
select select "Studying a healthcare related degree or qualification"
select select "50"
select select "65"
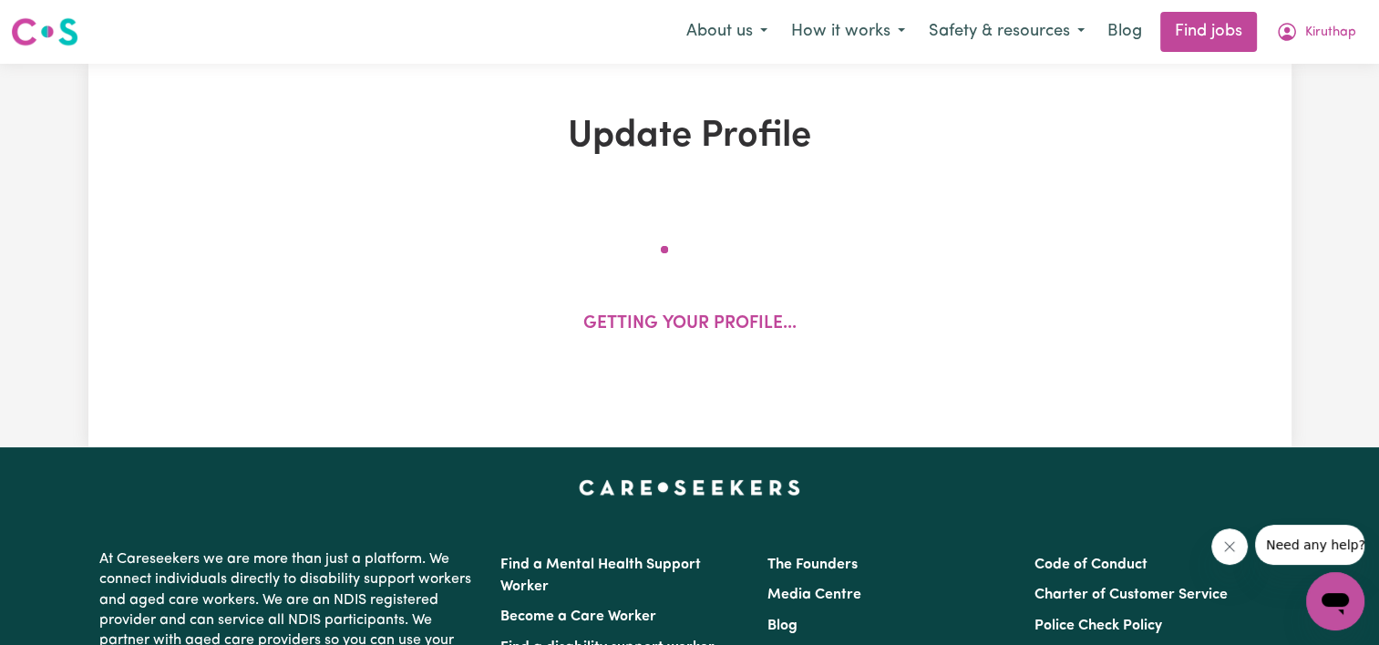
select select "75"
select select "100"
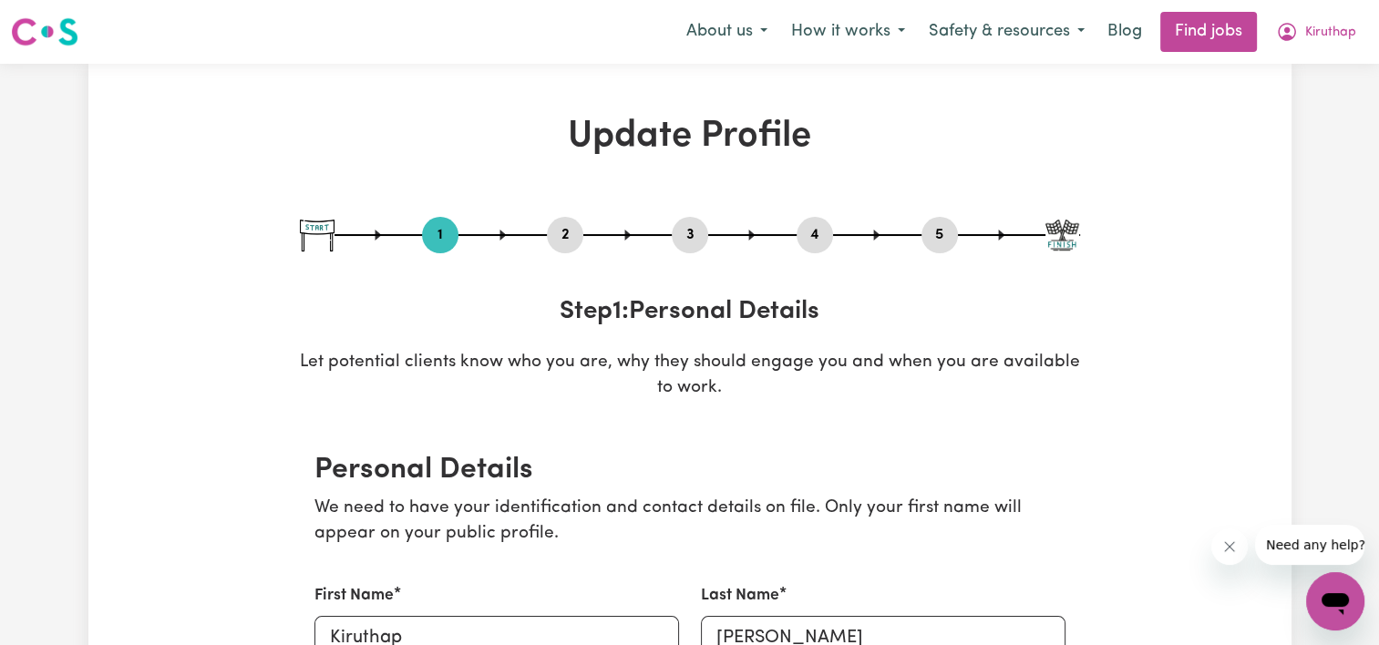
click at [940, 236] on button "5" at bounding box center [939, 235] width 36 height 24
select select "I am providing services through another platform"
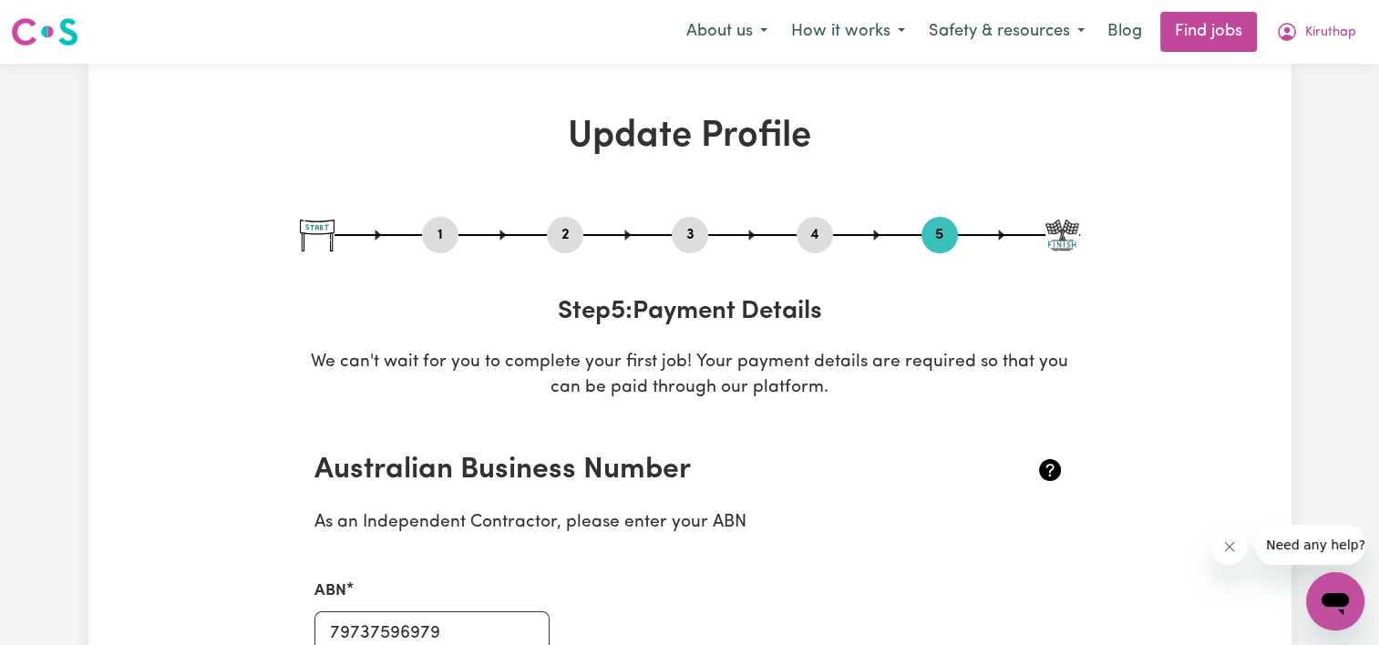
click at [876, 237] on icon at bounding box center [877, 235] width 6 height 11
click at [807, 228] on button "4" at bounding box center [814, 235] width 36 height 24
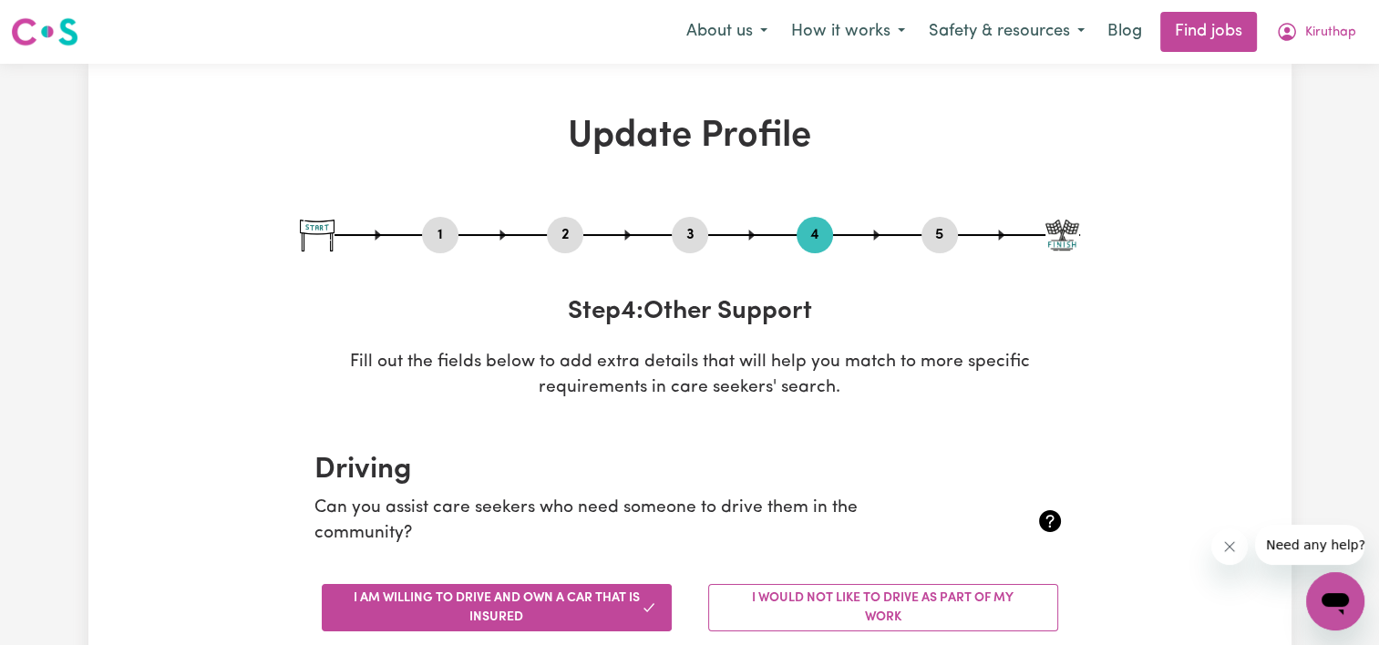
click at [687, 235] on button "3" at bounding box center [690, 235] width 36 height 24
select select "2022"
select select "Certificate III (Individual Support)"
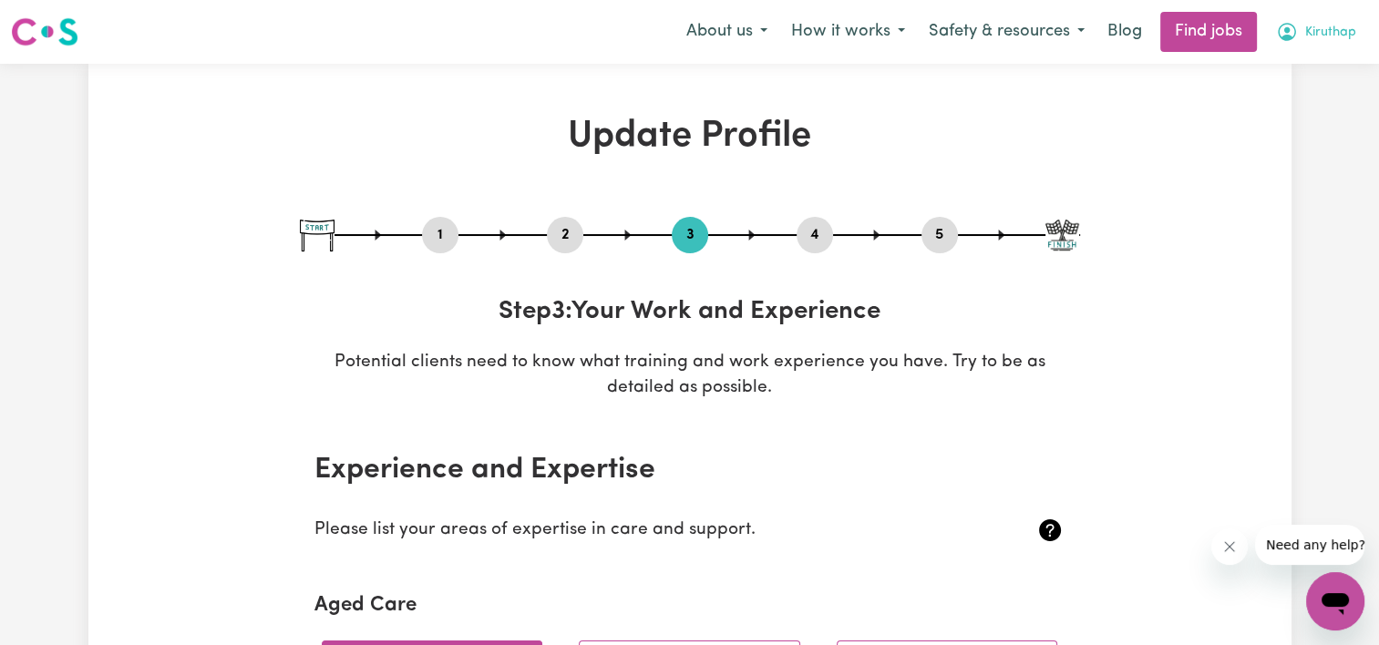
click at [1330, 40] on span "Kiruthap" at bounding box center [1330, 33] width 51 height 20
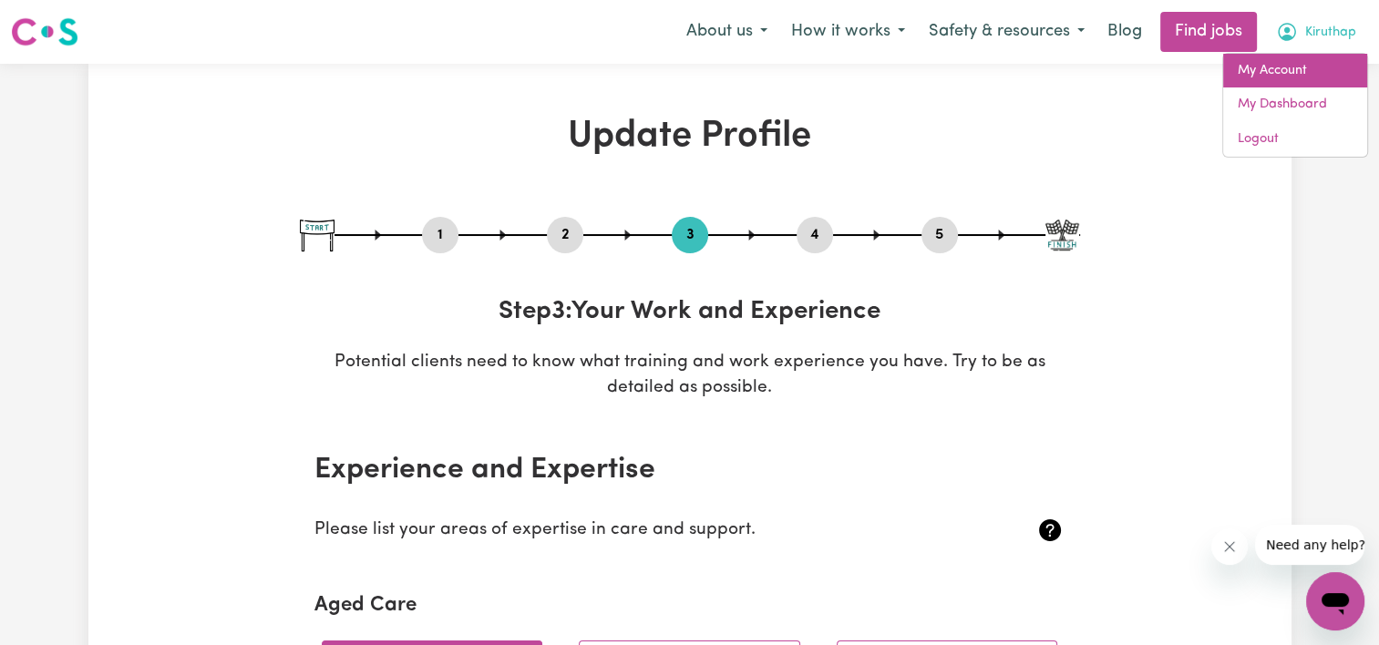
click at [1285, 77] on link "My Account" at bounding box center [1295, 71] width 144 height 35
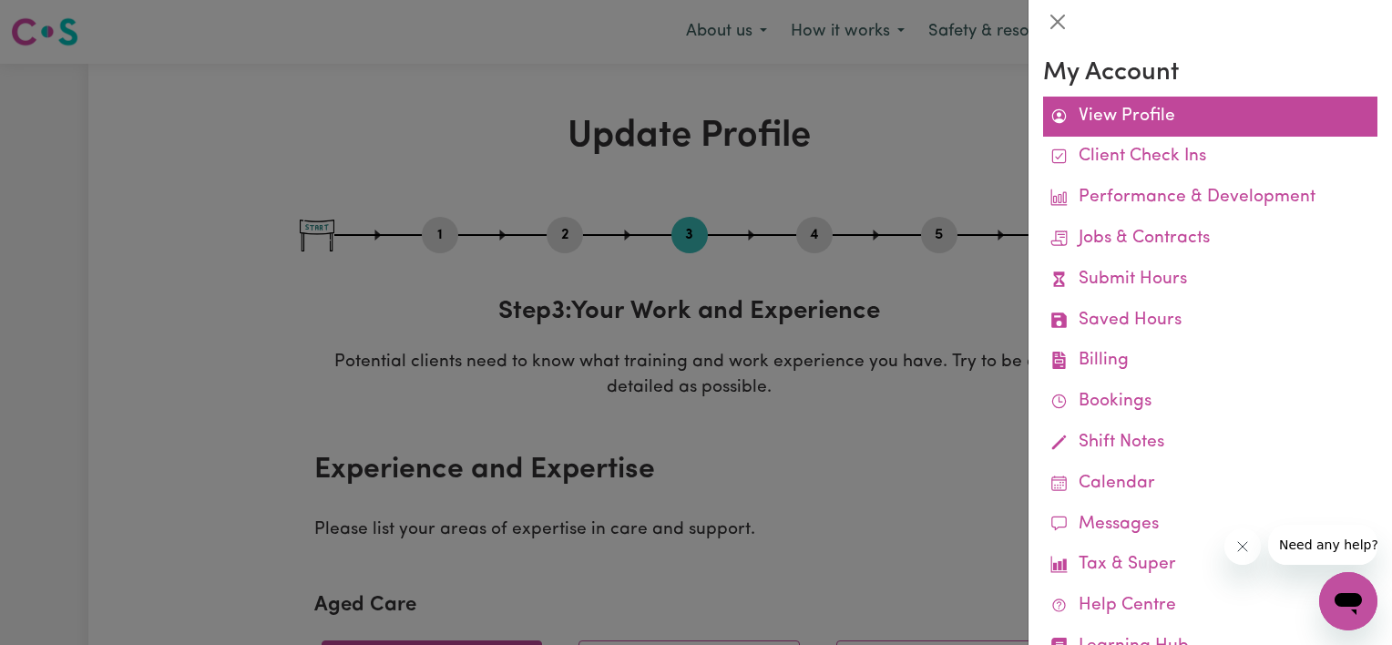
click at [1116, 126] on link "View Profile" at bounding box center [1210, 117] width 334 height 41
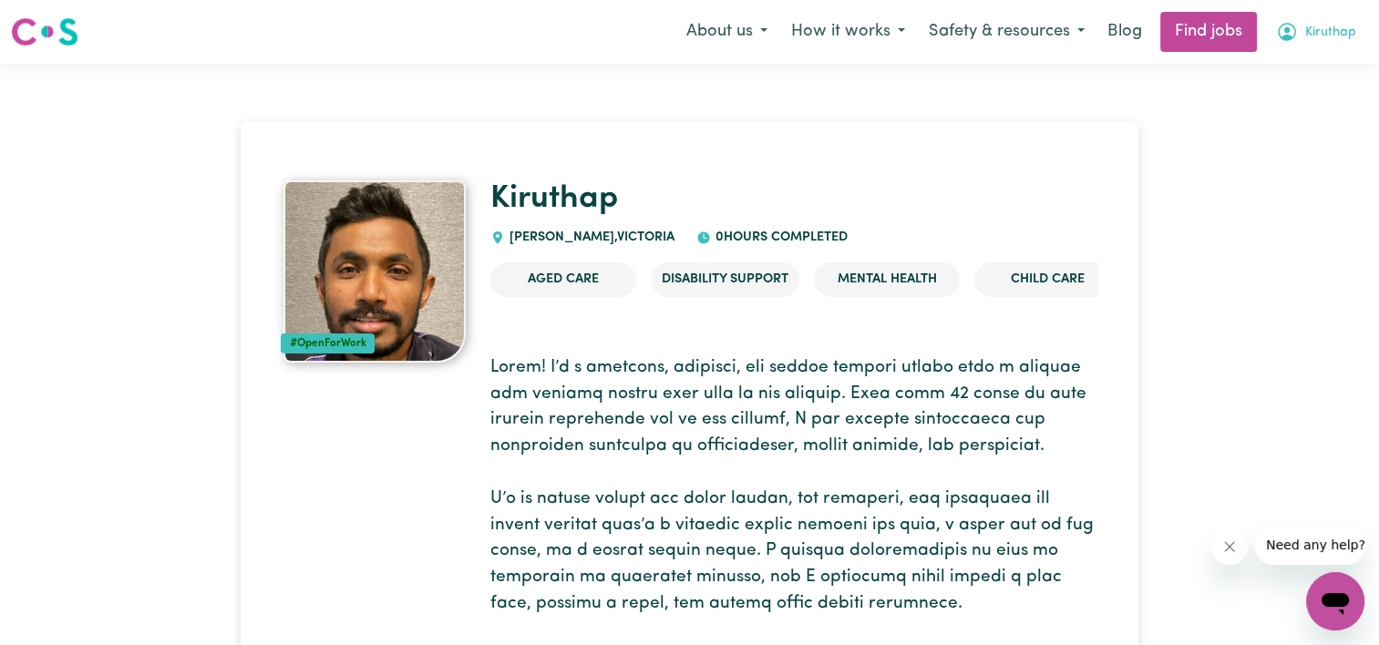
click at [1319, 25] on span "Kiruthap" at bounding box center [1330, 33] width 51 height 20
click at [1297, 108] on link "My Dashboard" at bounding box center [1295, 104] width 144 height 35
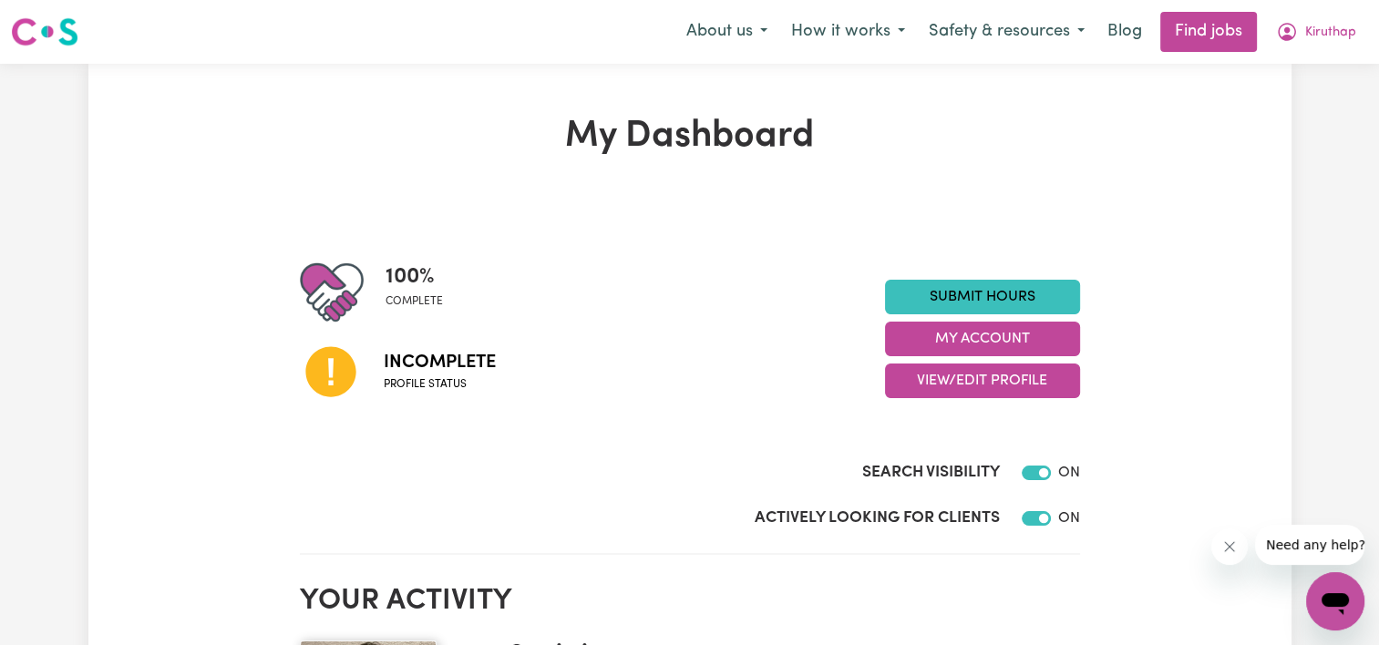
click at [423, 272] on span "100 %" at bounding box center [413, 277] width 57 height 33
click at [332, 373] on icon at bounding box center [331, 372] width 62 height 62
click at [524, 272] on div "100 % complete" at bounding box center [592, 293] width 585 height 64
click at [1031, 377] on button "View/Edit Profile" at bounding box center [982, 381] width 195 height 35
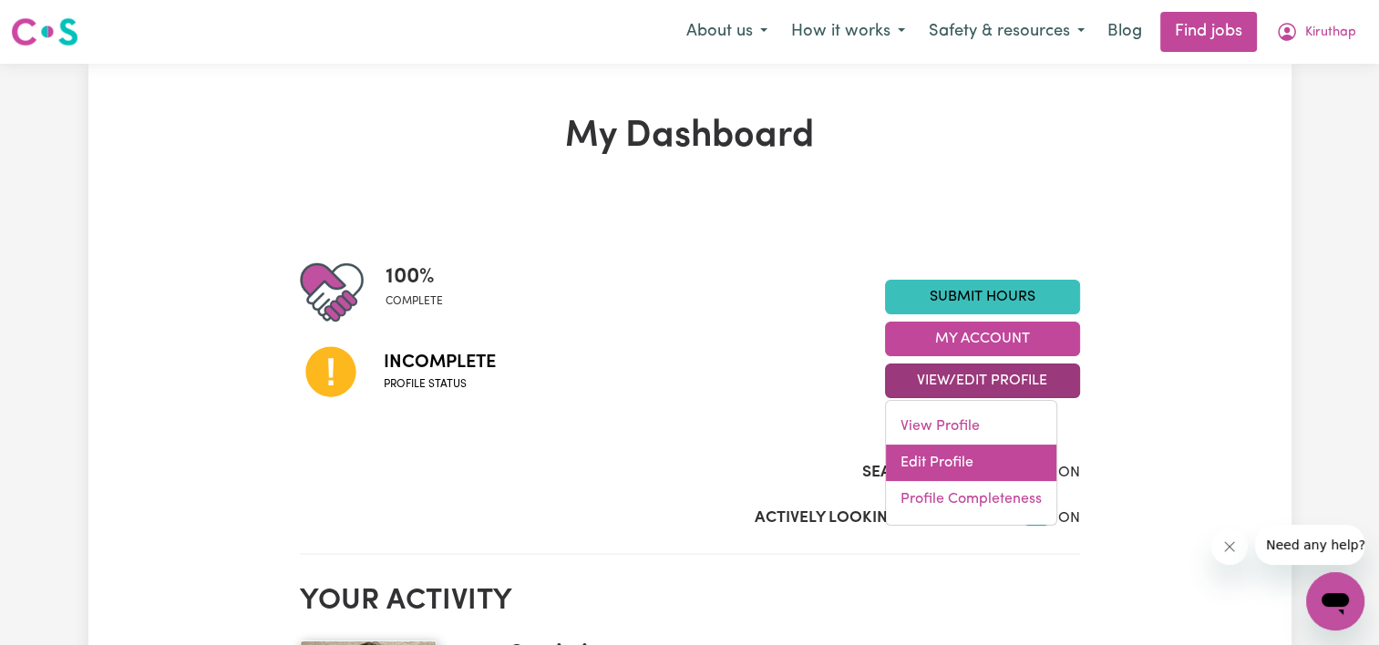
click at [956, 453] on link "Edit Profile" at bounding box center [971, 463] width 170 height 36
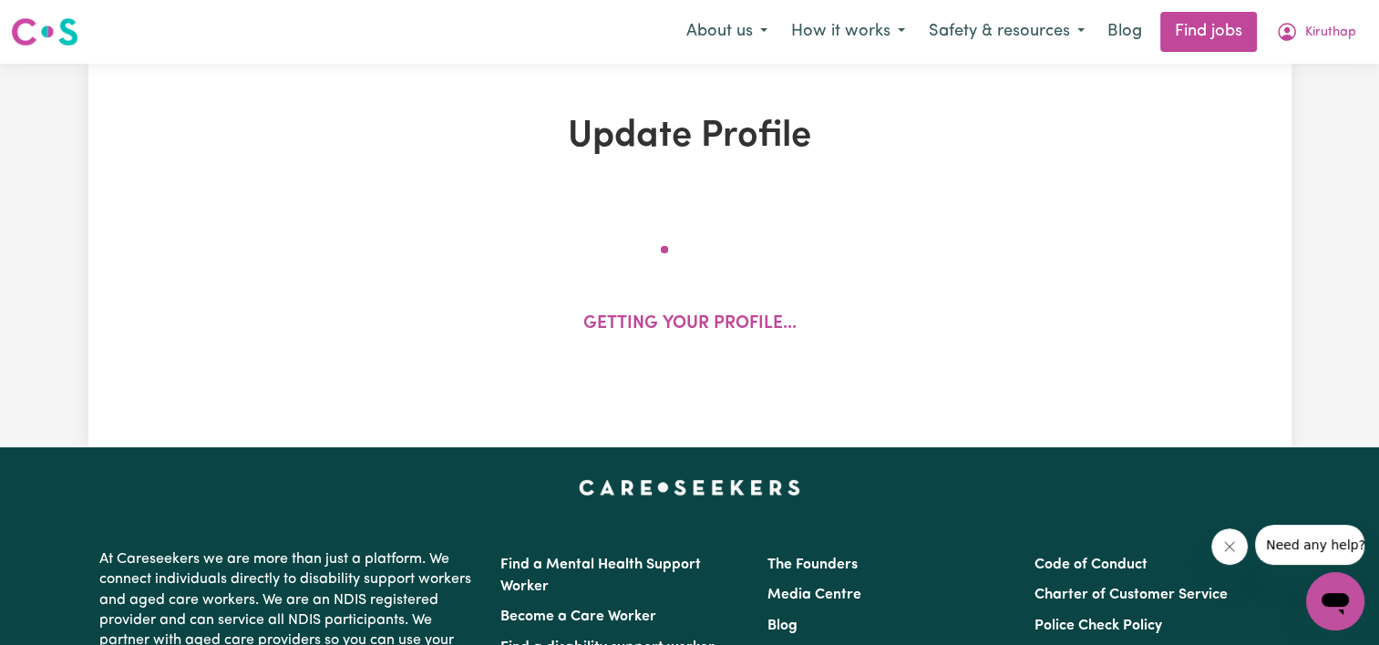
select select "[DEMOGRAPHIC_DATA]"
select select "[DEMOGRAPHIC_DATA] Citizen"
select select "Studying a healthcare related degree or qualification"
select select "50"
select select "65"
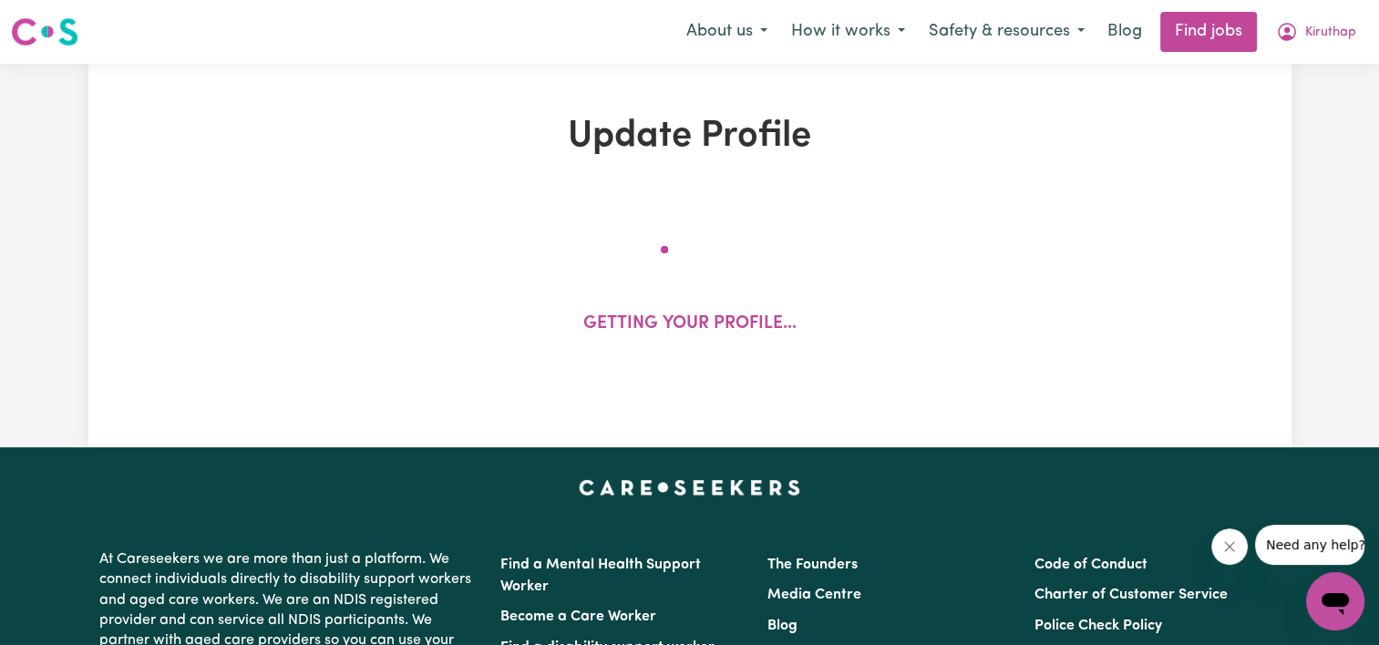
select select "75"
select select "100"
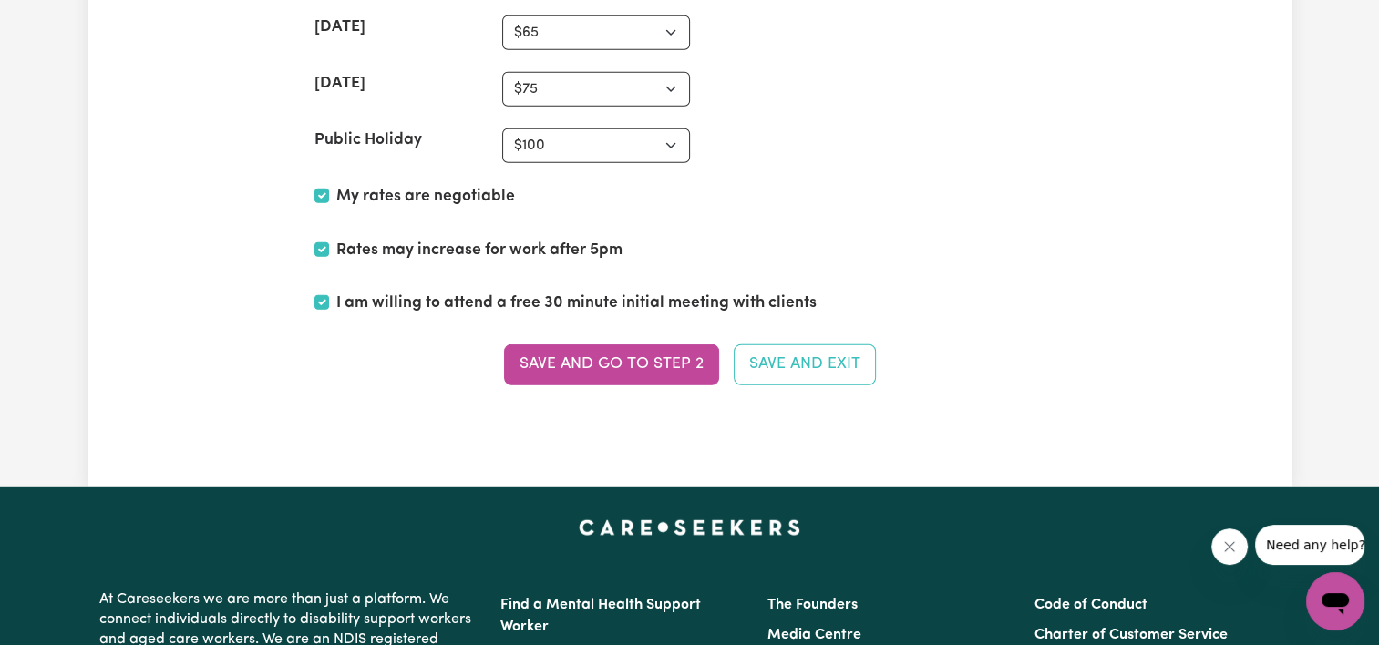
scroll to position [4889, 0]
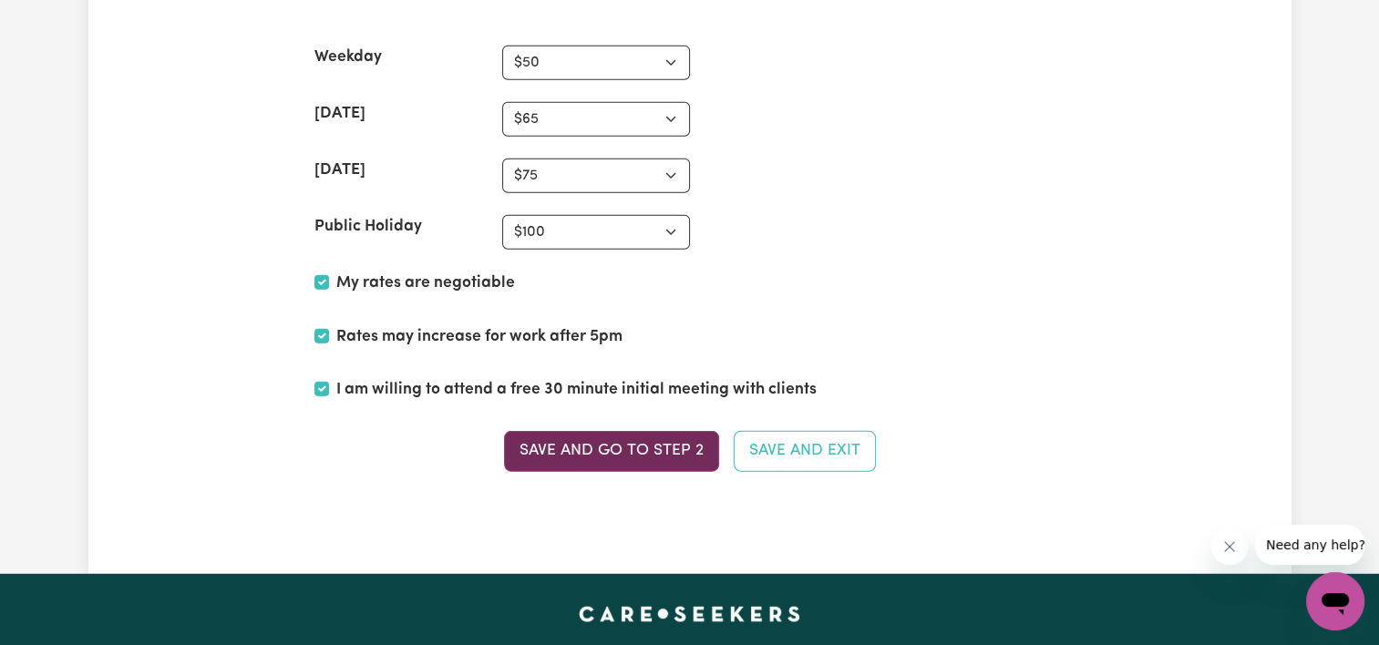
click at [529, 441] on button "Save and go to Step 2" at bounding box center [611, 451] width 215 height 40
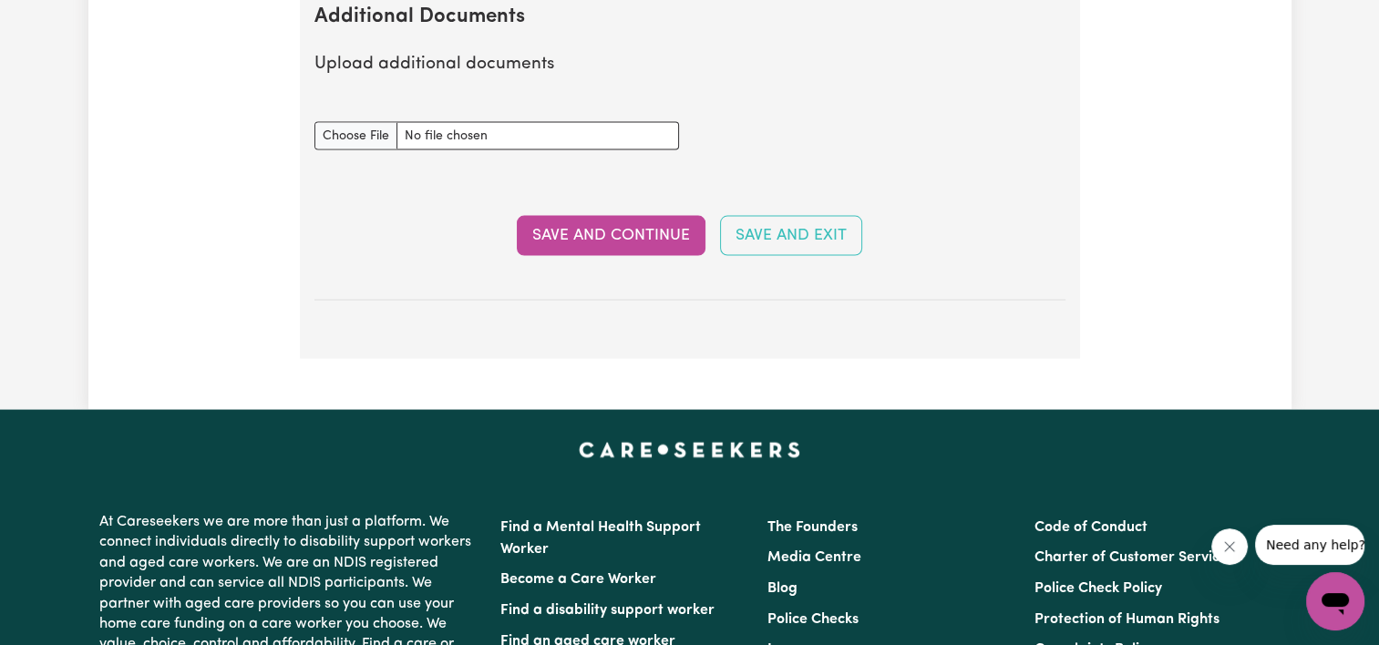
scroll to position [3554, 0]
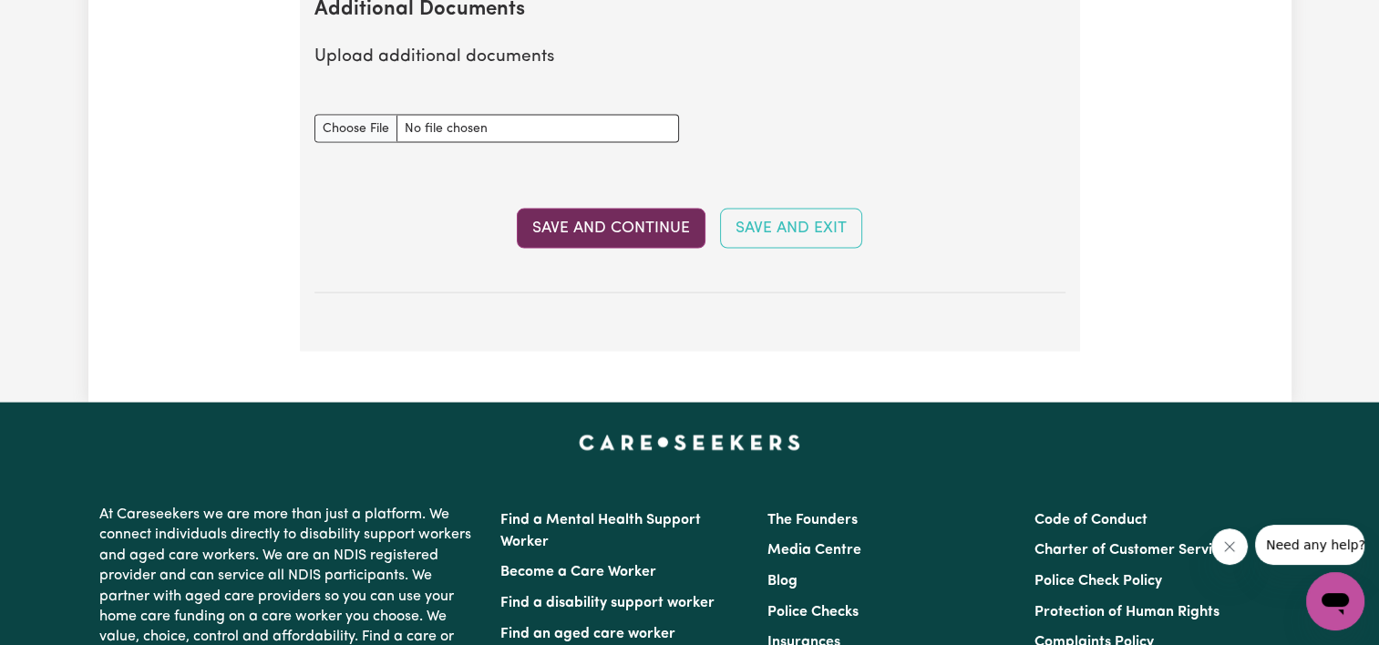
click at [655, 209] on button "Save and Continue" at bounding box center [611, 229] width 189 height 40
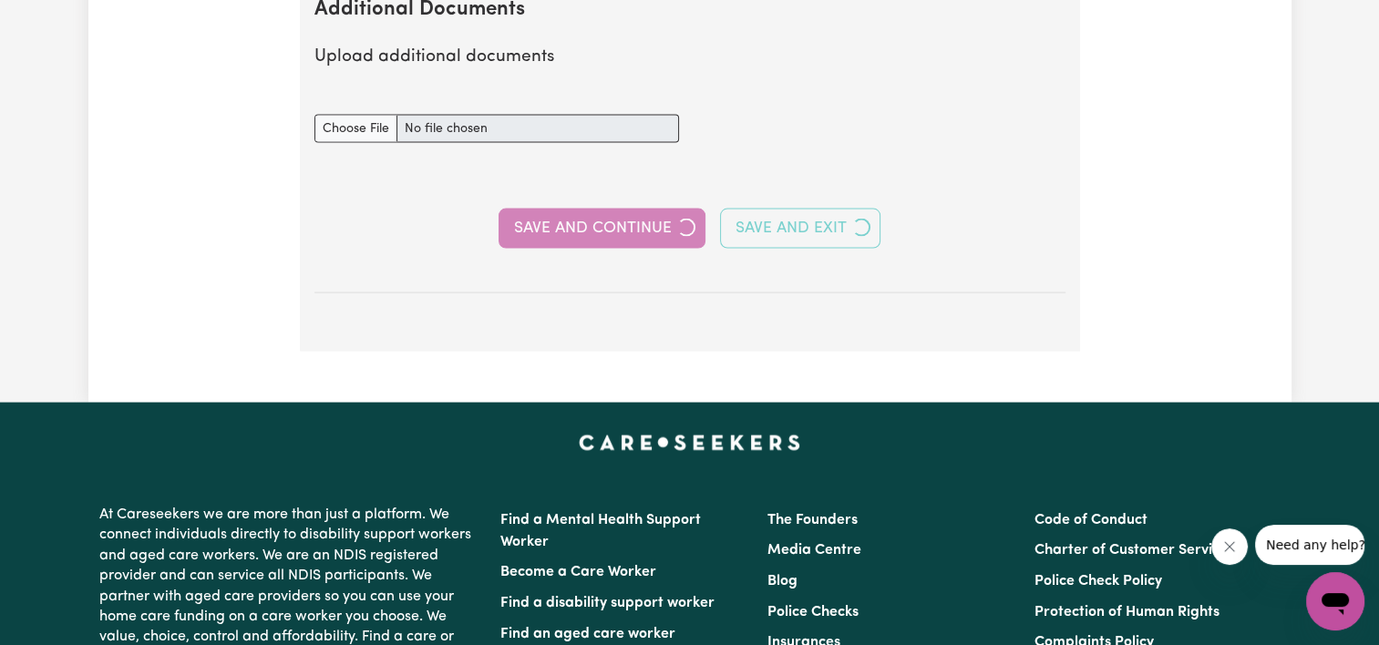
select select "2022"
select select "Certificate III (Individual Support)"
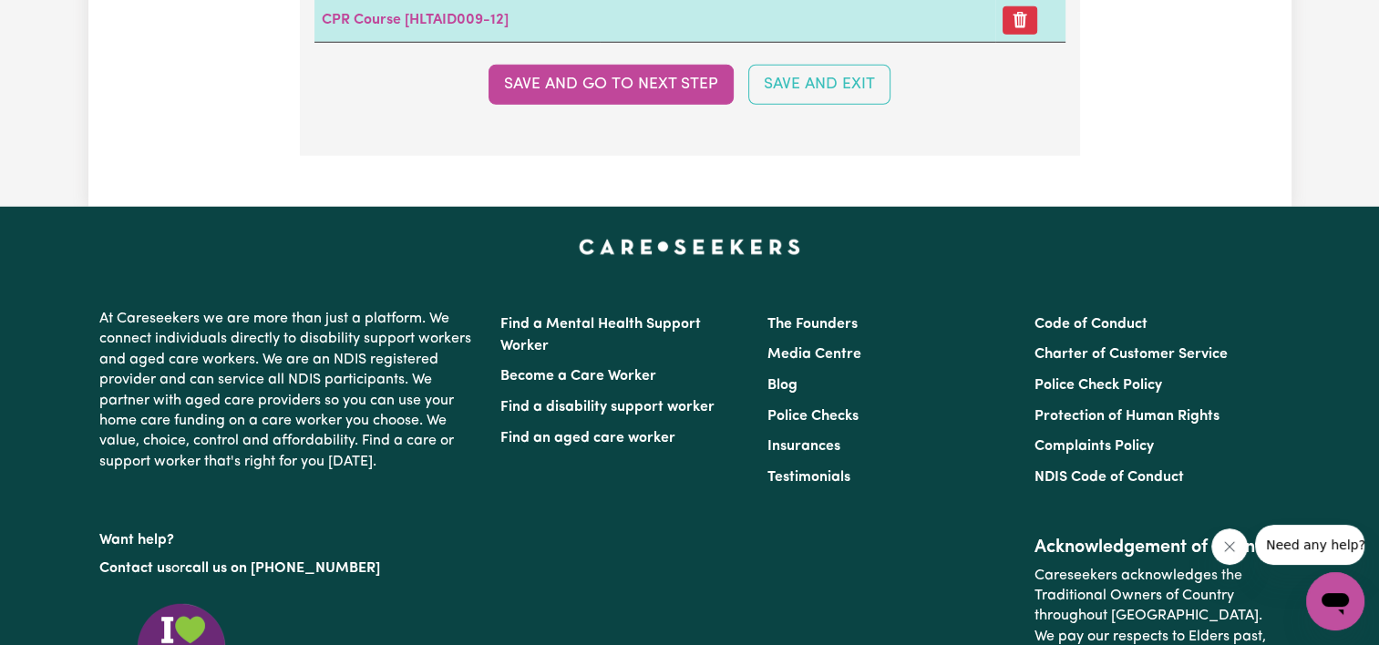
scroll to position [5103, 0]
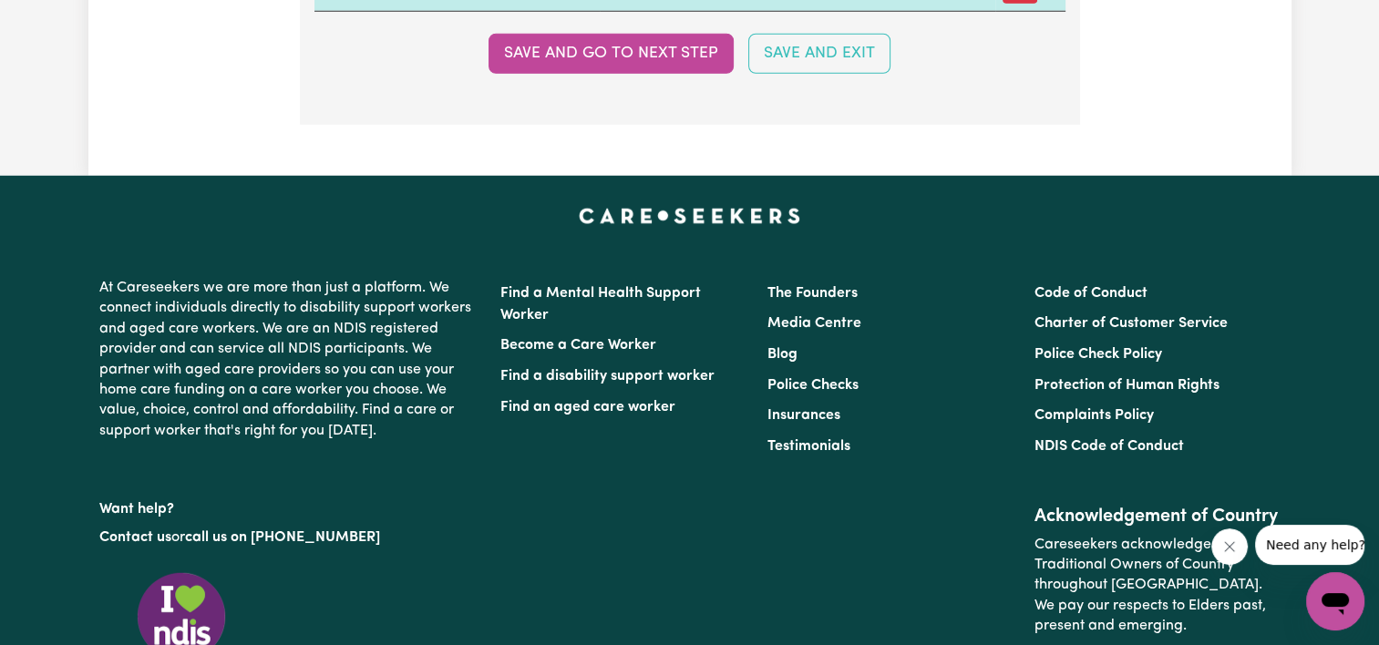
click at [681, 49] on button "Save and go to next step" at bounding box center [610, 54] width 245 height 40
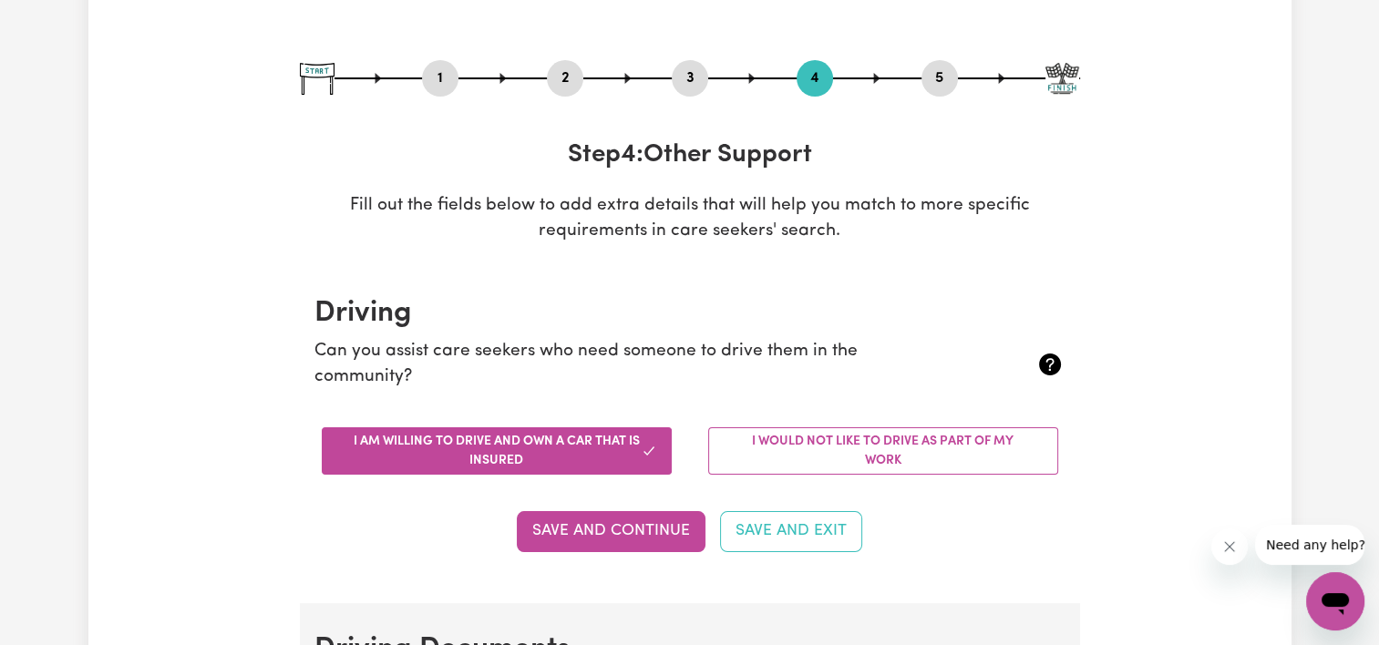
scroll to position [0, 0]
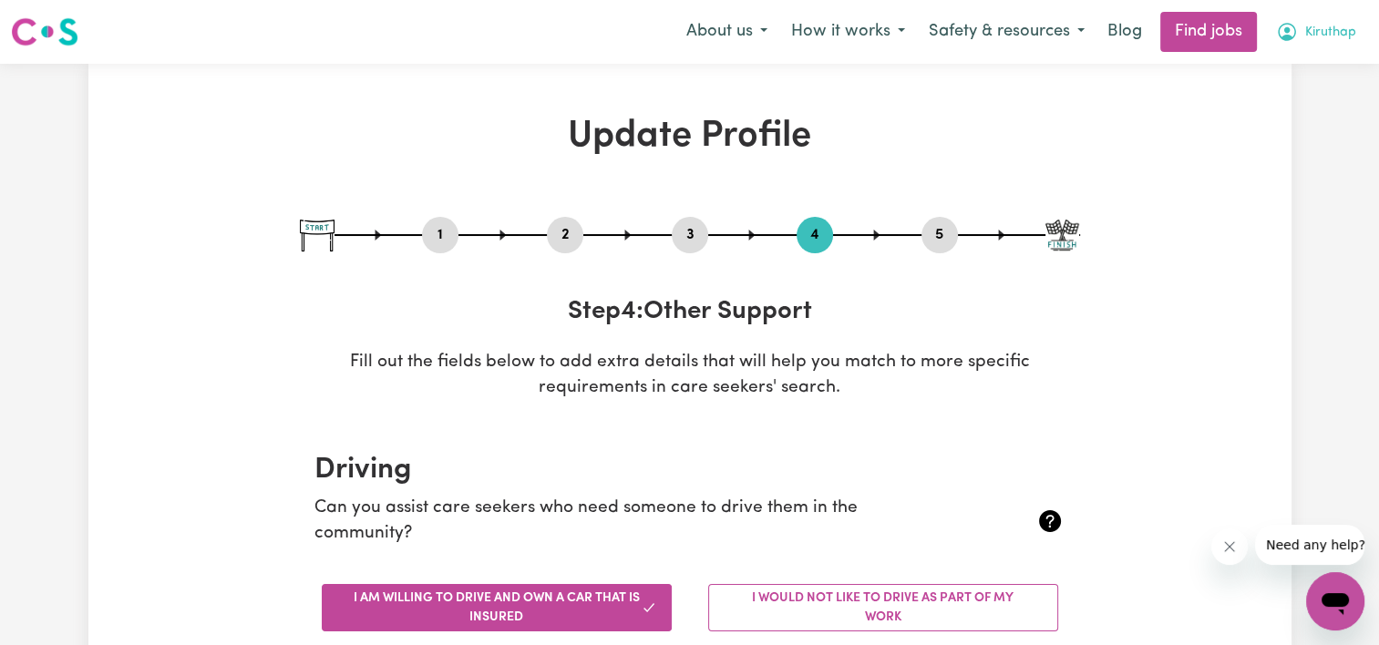
click at [1340, 26] on span "Kiruthap" at bounding box center [1330, 33] width 51 height 20
click at [1271, 106] on link "My Dashboard" at bounding box center [1295, 104] width 144 height 35
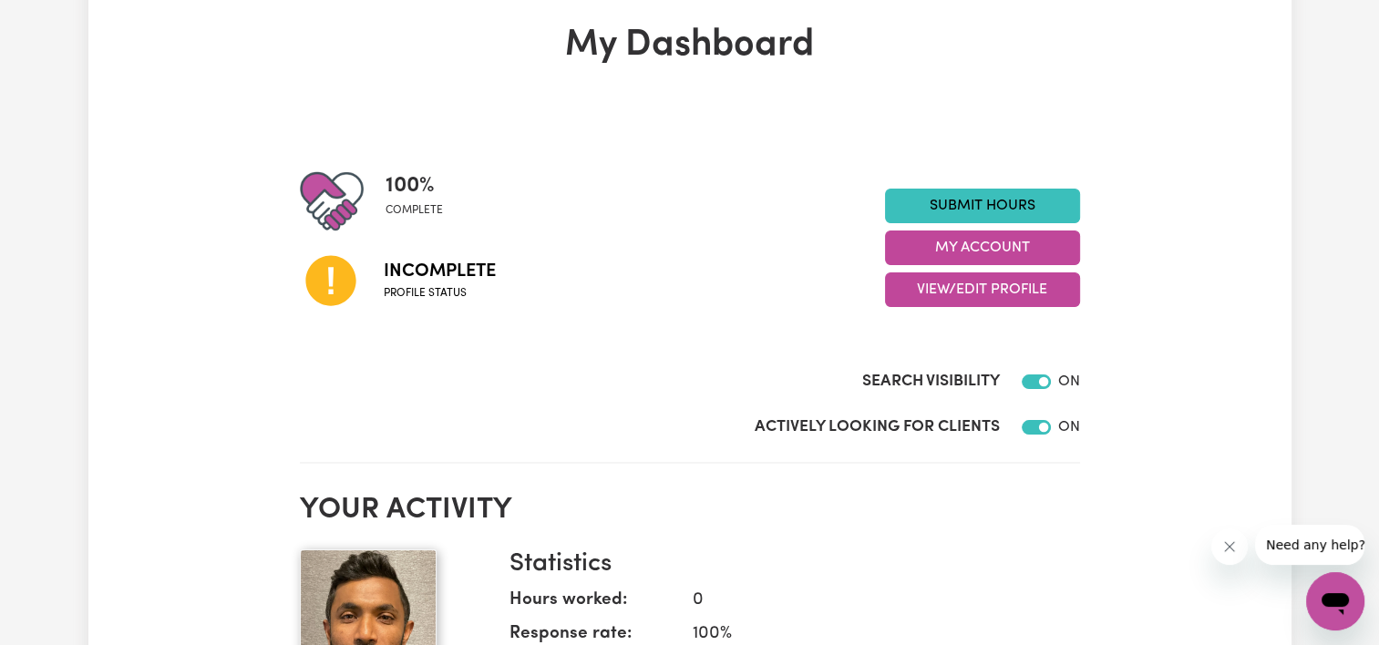
scroll to position [182, 0]
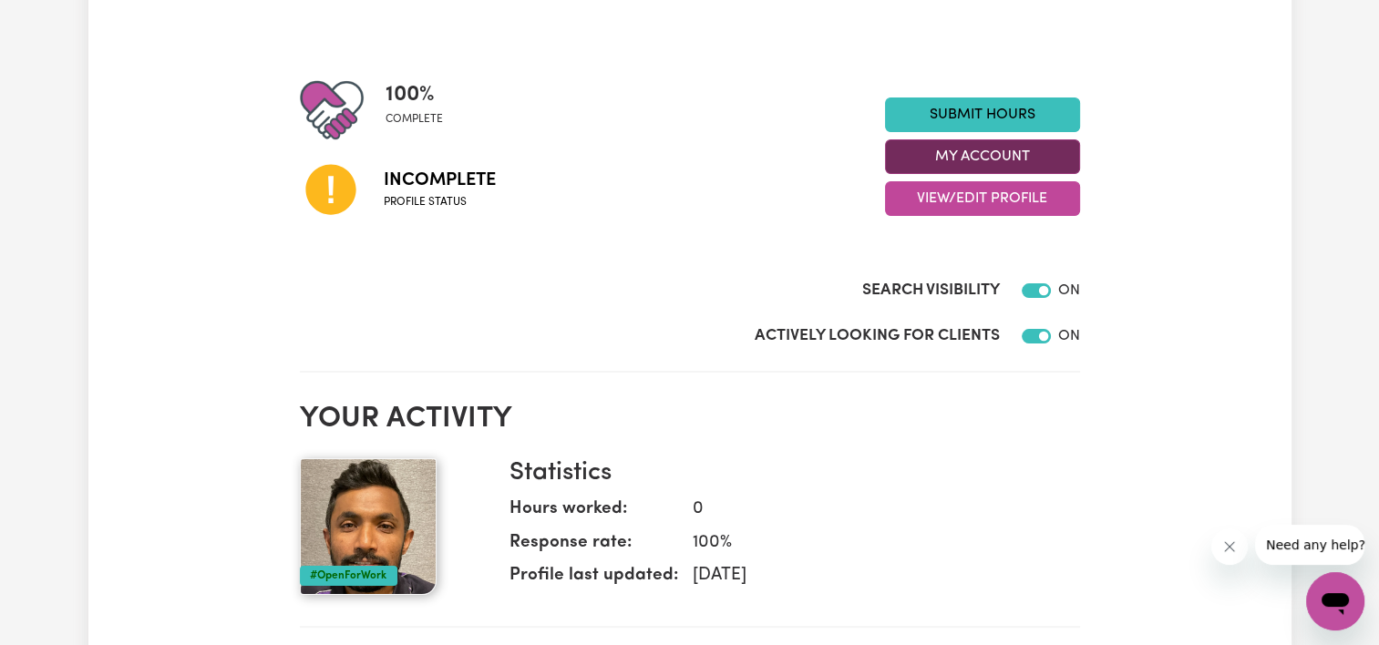
click at [970, 164] on button "My Account" at bounding box center [982, 156] width 195 height 35
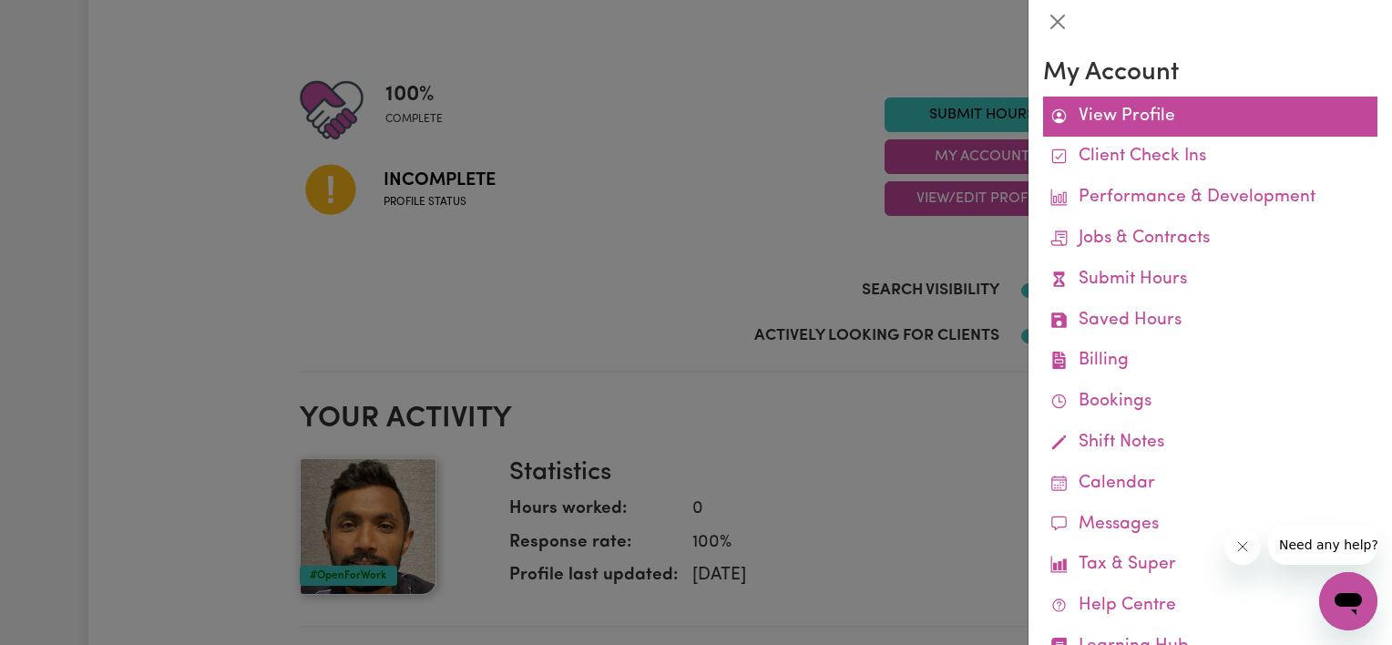
click at [1091, 118] on link "View Profile" at bounding box center [1210, 117] width 334 height 41
